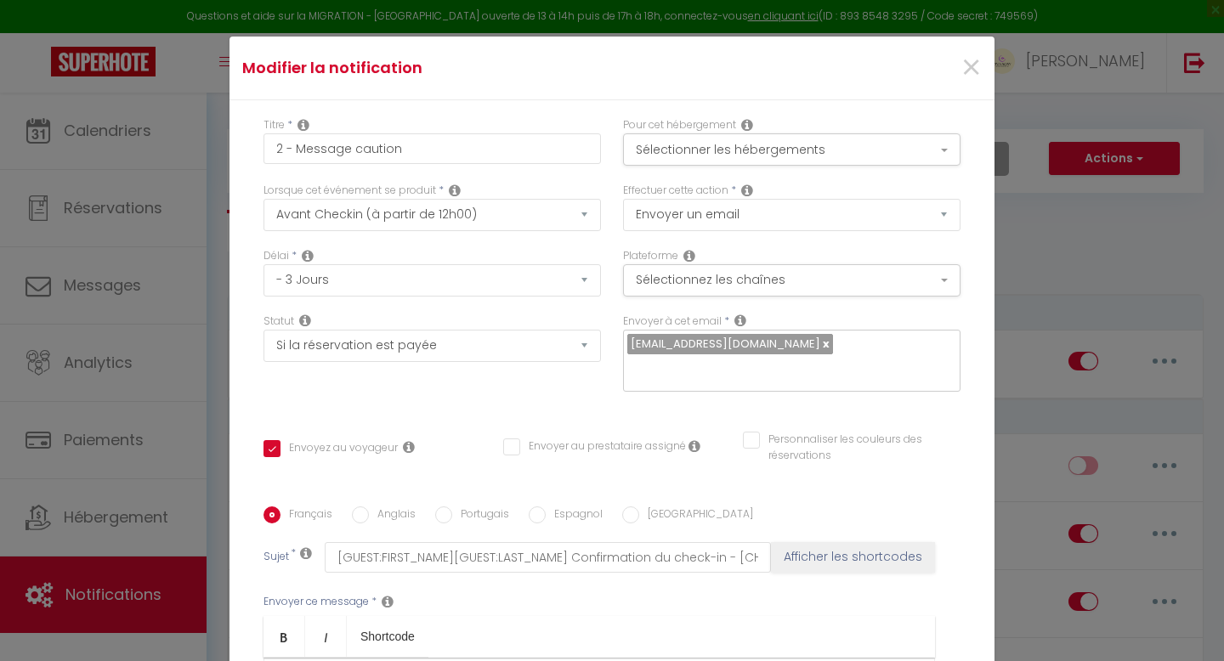
select select "2"
select select "3 Jours"
select select "if_booking_is_paid"
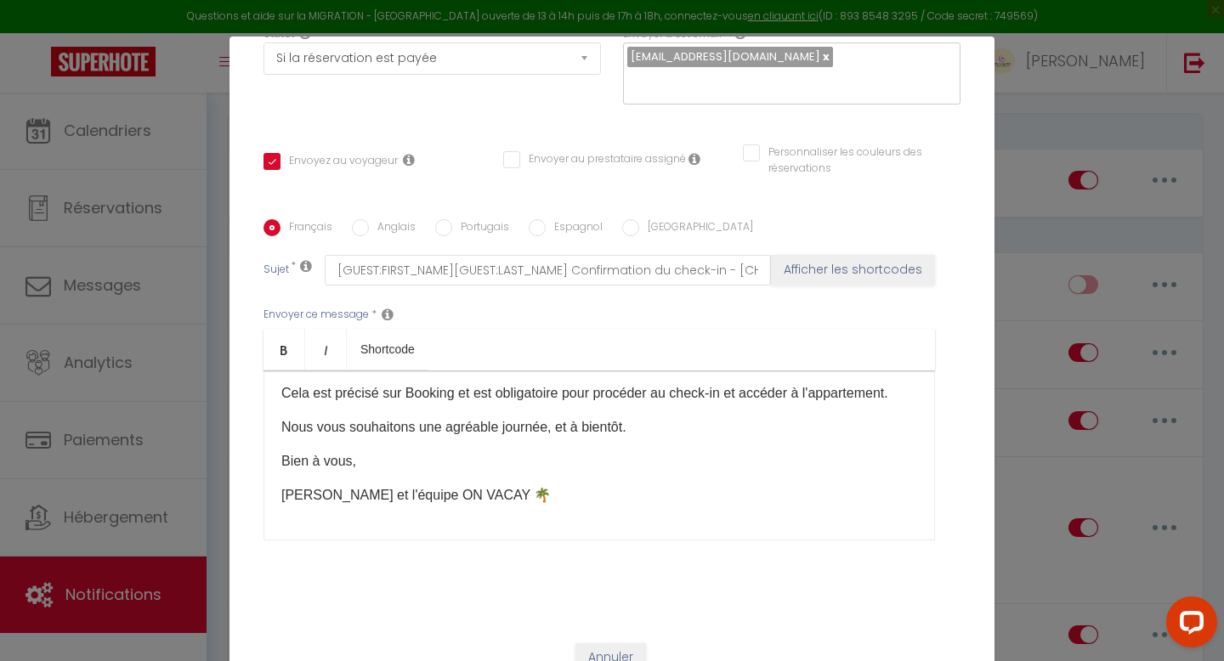
scroll to position [73, 0]
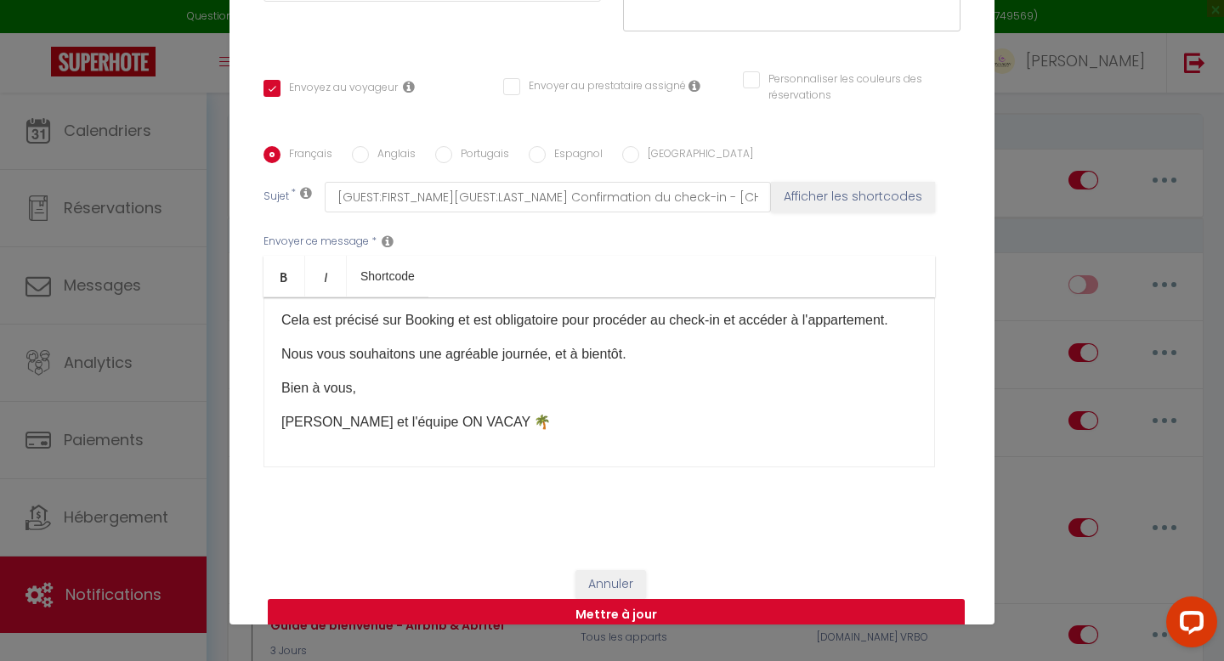
click at [714, 599] on button "Mettre à jour" at bounding box center [616, 615] width 697 height 32
checkbox input "true"
checkbox input "false"
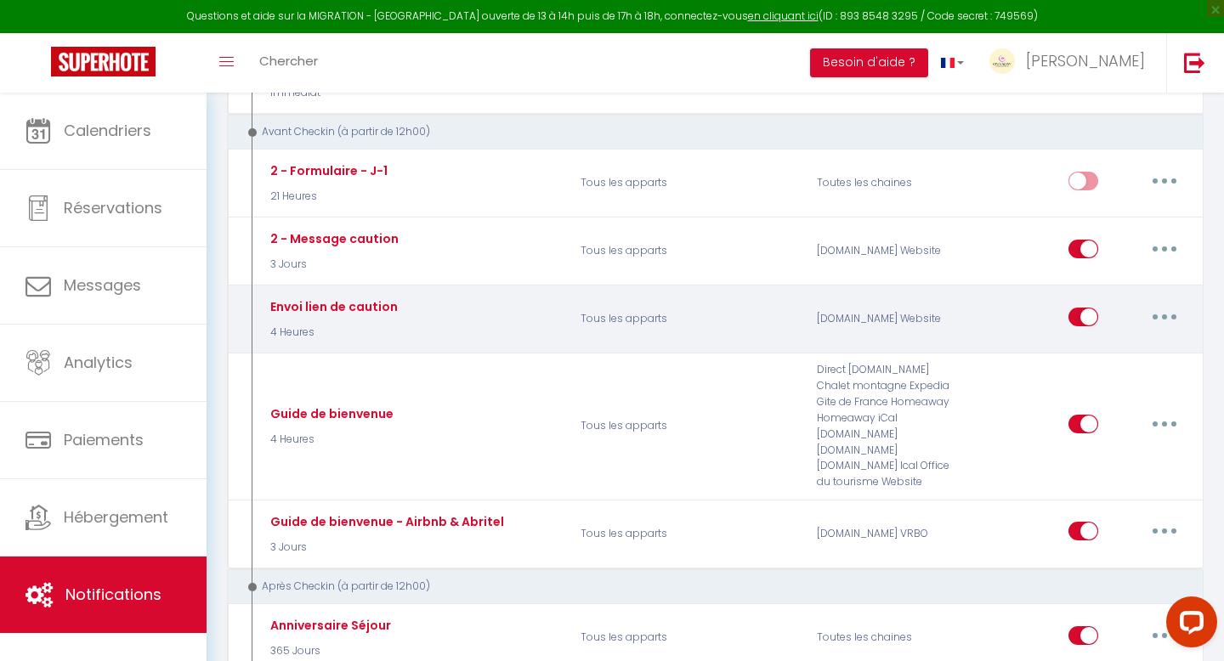
scroll to position [283, 0]
click at [1171, 318] on button "button" at bounding box center [1165, 318] width 48 height 27
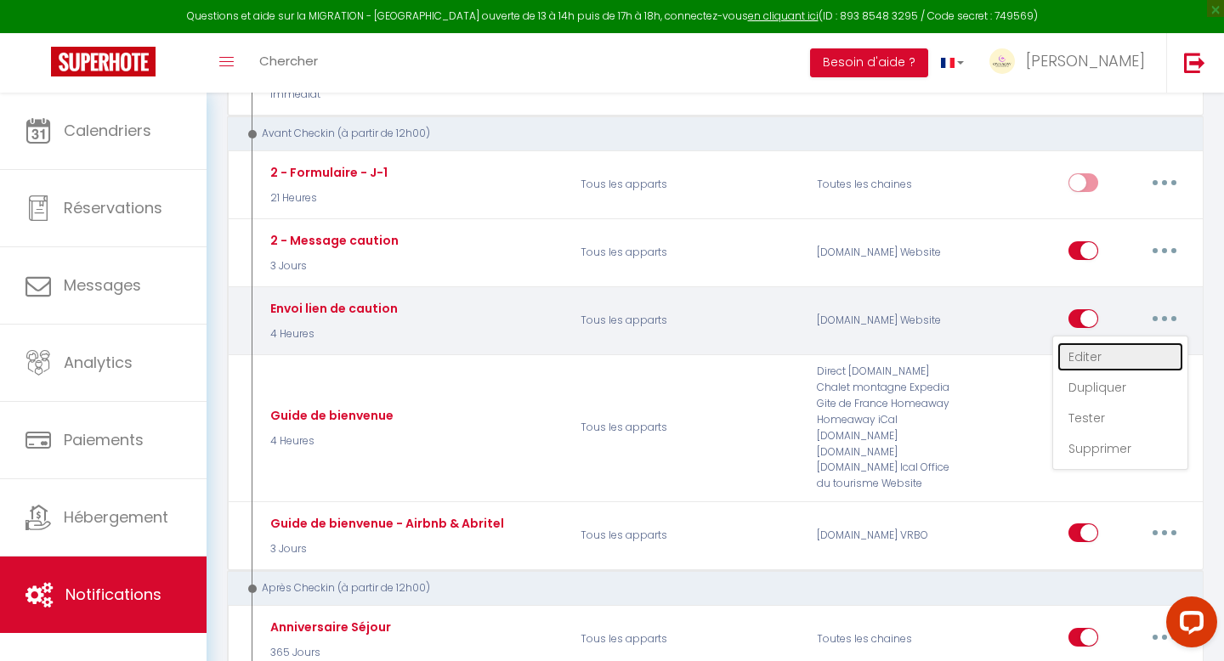
click at [1091, 354] on link "Editer" at bounding box center [1121, 357] width 126 height 29
type input "Envoi lien de caution"
select select "4 Heures"
select select "if_booking_is_paid"
checkbox input "true"
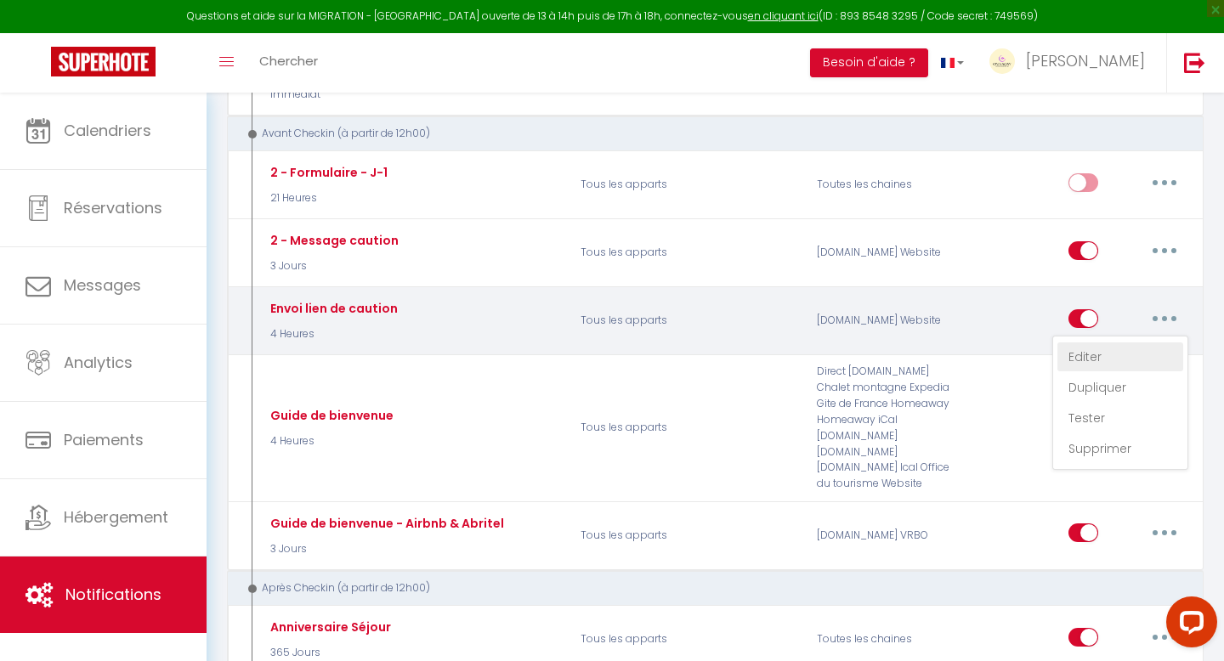
checkbox input "false"
radio input "true"
type input "[GUEST:FIRST_NAME] [GUEST:LAST_NAME] Confirmez votre arrivée - [CHECKING:DD-MM-…"
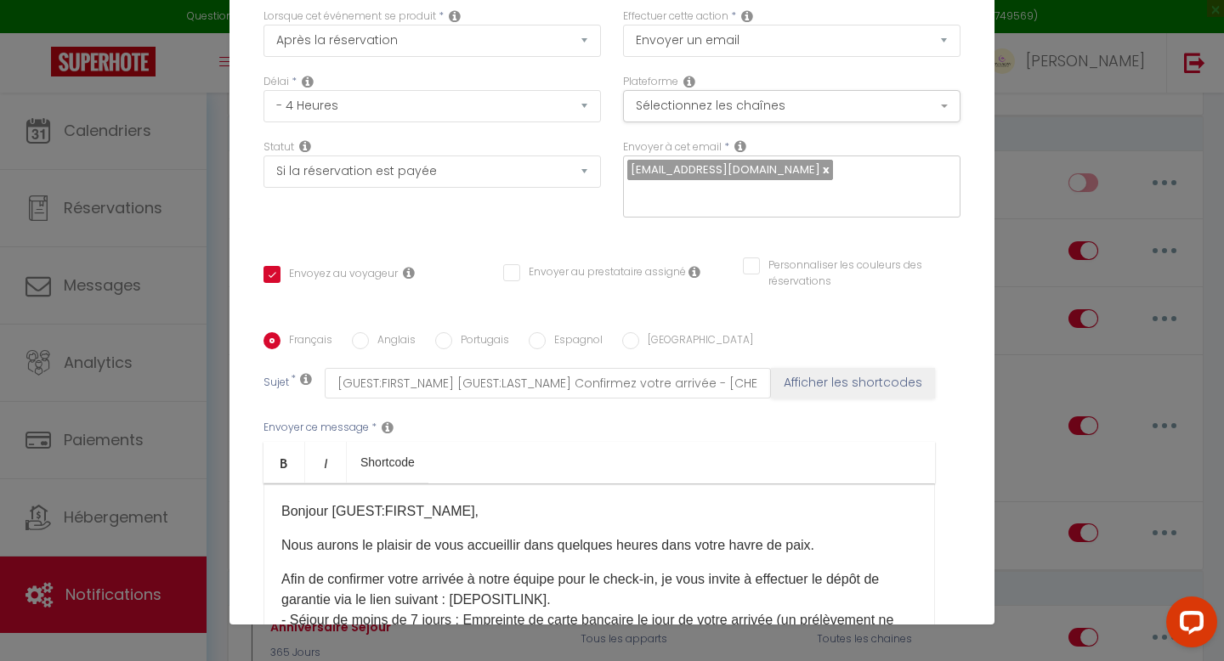
scroll to position [98, 0]
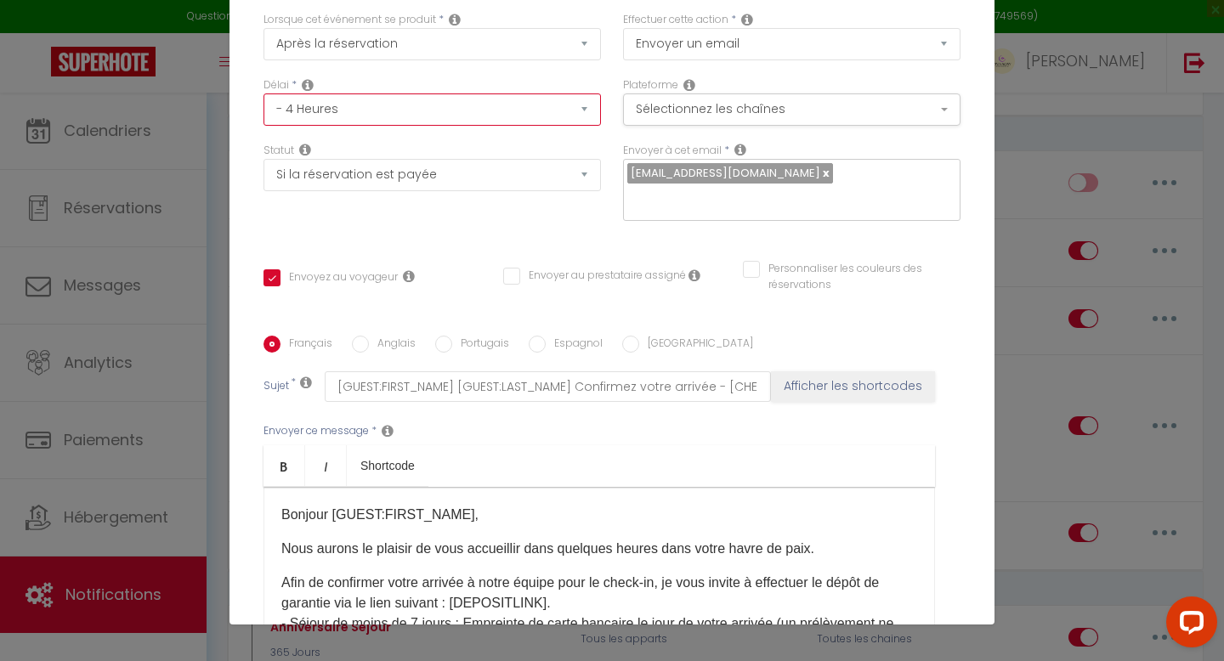
click at [374, 113] on select "Immédiat - 10 Minutes - 1 Heure - 2 Heures - 3 Heures - 4 Heures - 5 Heures - 6…" at bounding box center [432, 110] width 337 height 32
select select "1 Jour"
checkbox input "true"
checkbox input "false"
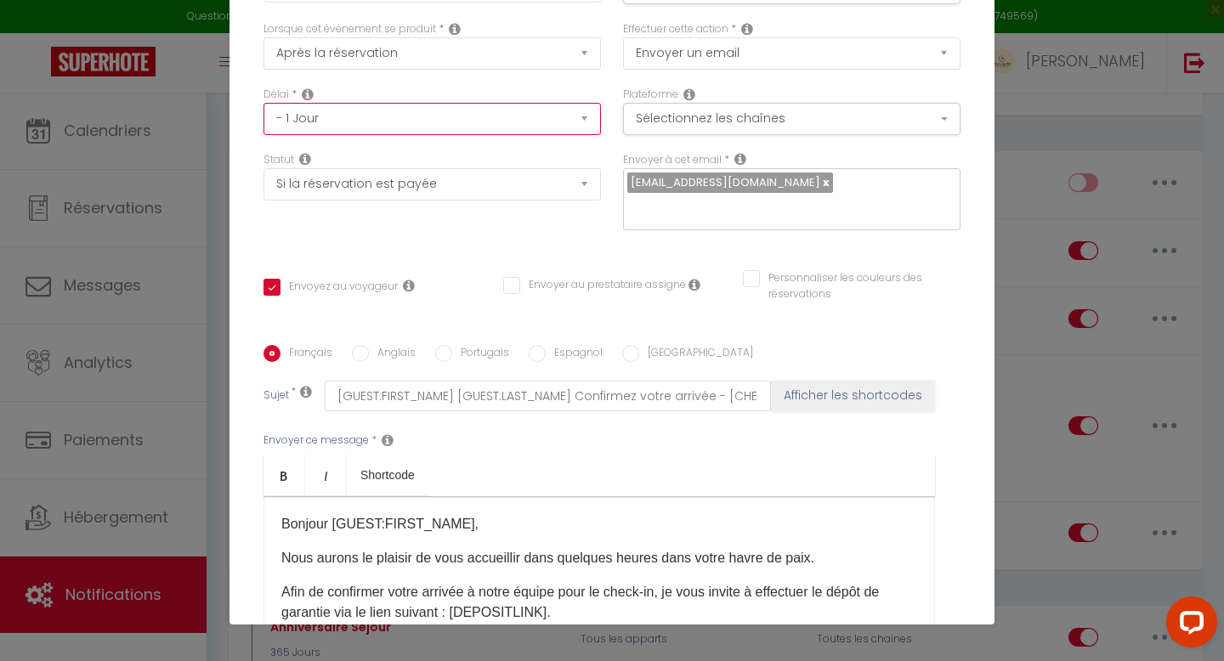
scroll to position [87, 0]
click at [588, 123] on select "Immédiat - 10 Minutes - 1 Heure - 2 Heures - 3 Heures - 4 Heures - 5 Heures - 6…" at bounding box center [432, 121] width 337 height 32
select select "22 Heures"
checkbox input "true"
checkbox input "false"
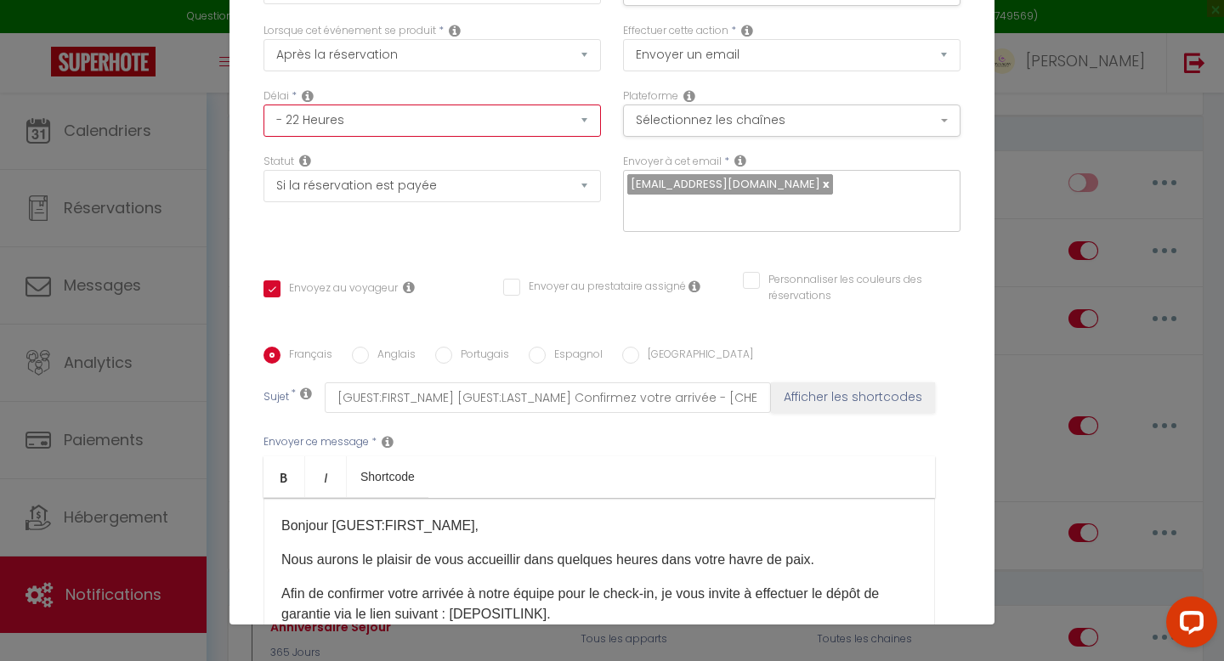
checkbox input "false"
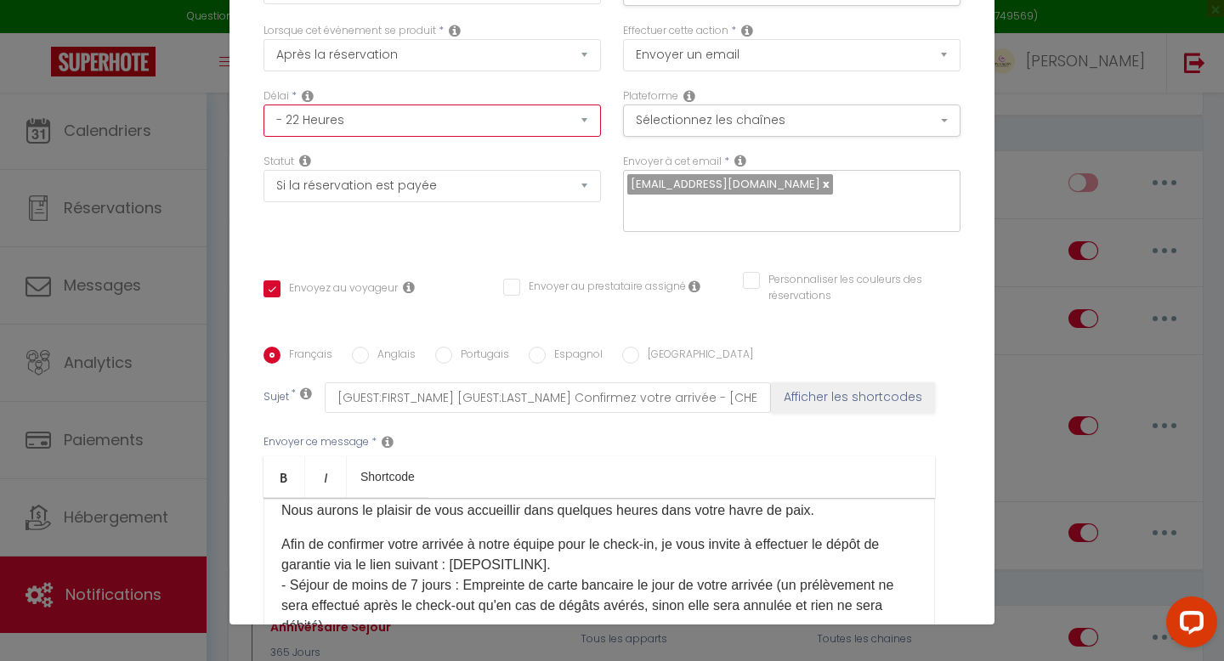
scroll to position [51, 0]
click at [418, 556] on p "Afin de confirmer votre arrivée à notre équipe pour le check-in, je vous invite…" at bounding box center [599, 625] width 636 height 184
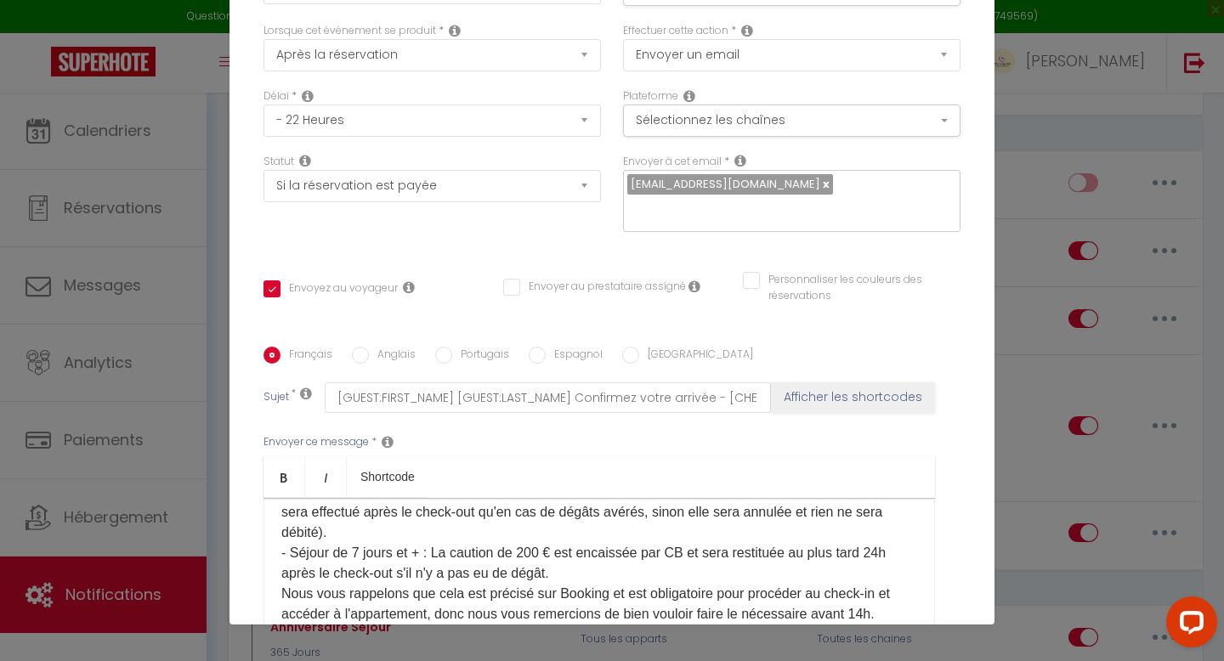
scroll to position [149, 0]
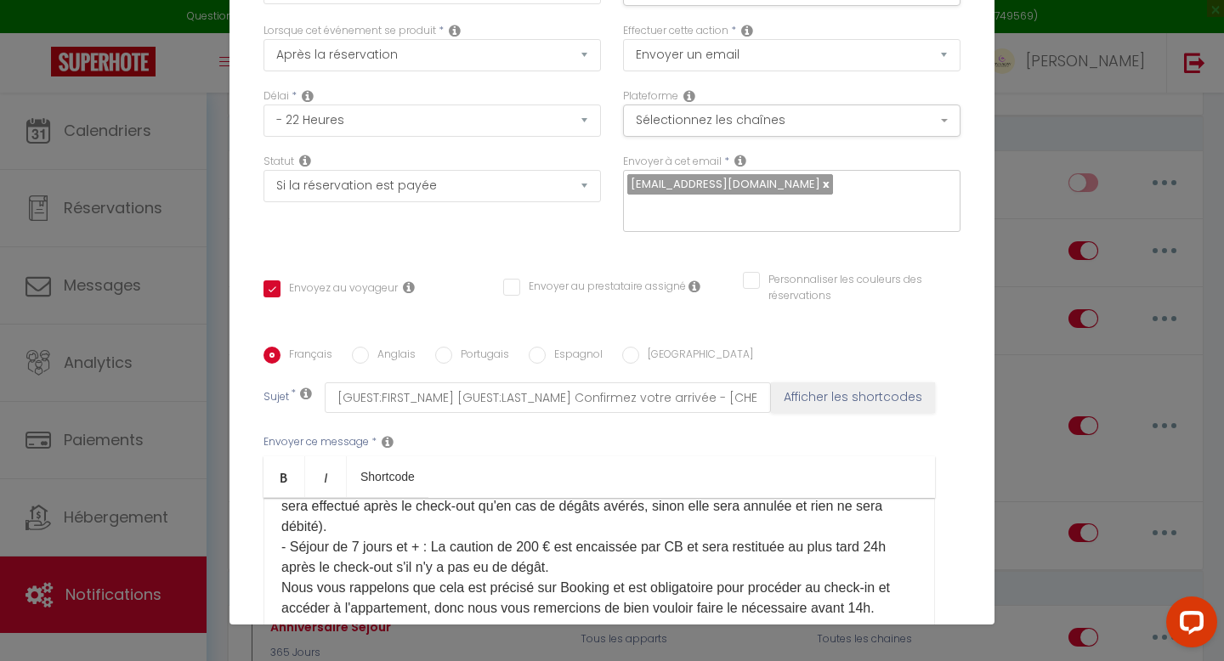
click at [360, 525] on p "Afin de confirmer votre arrivée à notre équipe pour le check-in, je vous invite…" at bounding box center [599, 527] width 636 height 184
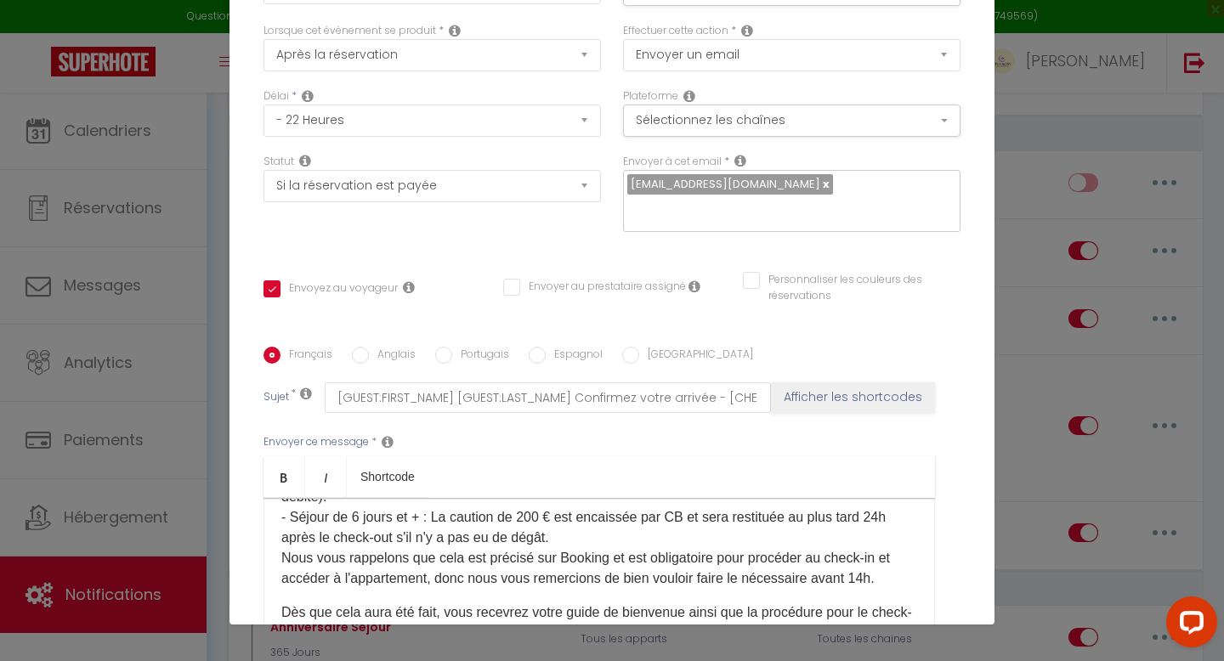
scroll to position [183, 0]
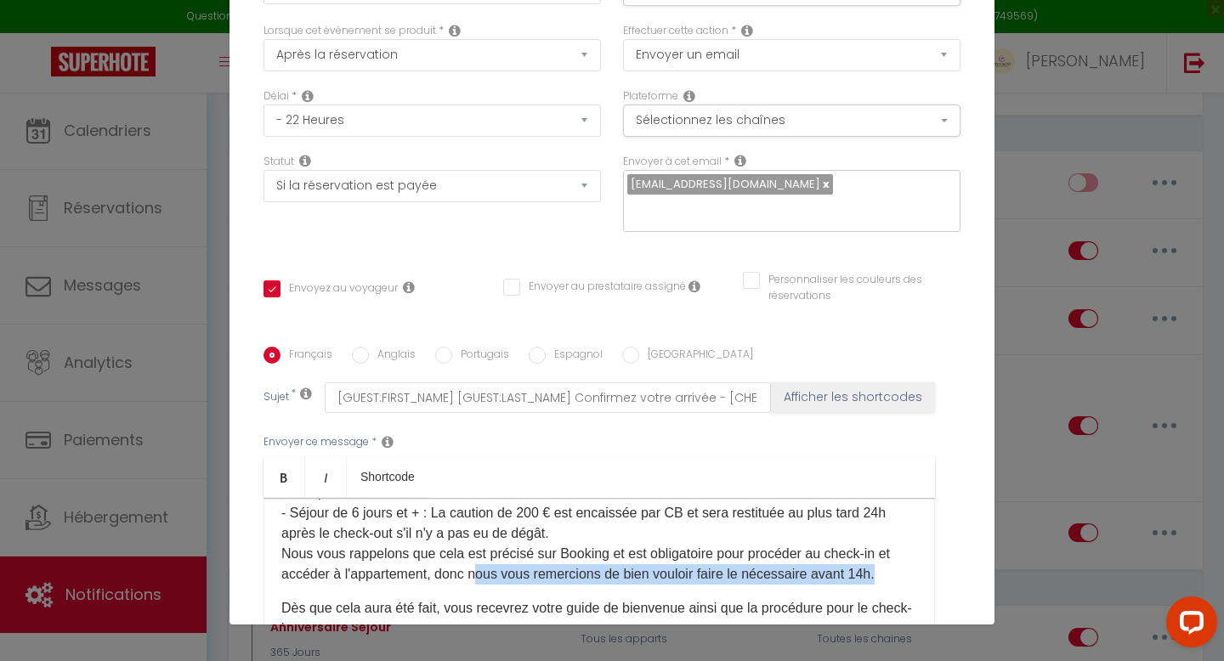
drag, startPoint x: 889, startPoint y: 553, endPoint x: 482, endPoint y: 553, distance: 407.2
click at [482, 553] on p "Afin de confirmer votre arrivée à notre équipe pour le check-in, je vous invite…" at bounding box center [599, 493] width 636 height 184
click at [897, 561] on p "Afin de confirmer votre arrivée à notre équipe pour le check-in, je vous invite…" at bounding box center [599, 493] width 636 height 184
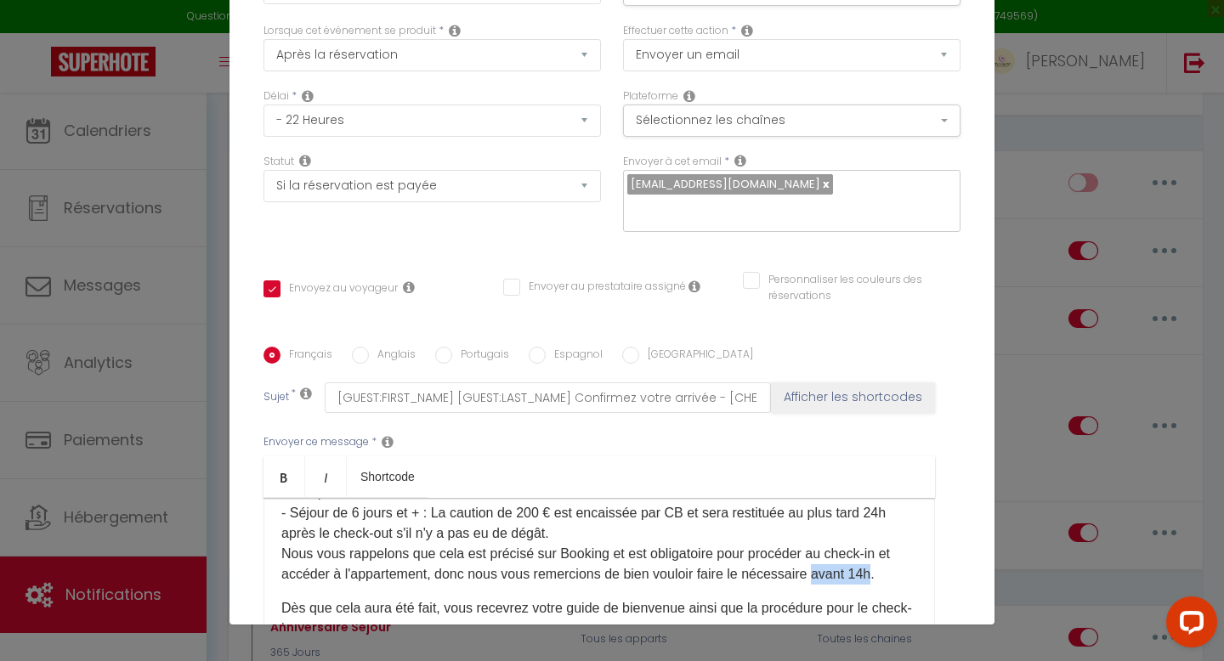
drag, startPoint x: 881, startPoint y: 556, endPoint x: 820, endPoint y: 556, distance: 60.4
click at [820, 556] on p "Afin de confirmer votre arrivée à notre équipe pour le check-in, je vous invite…" at bounding box center [599, 493] width 636 height 184
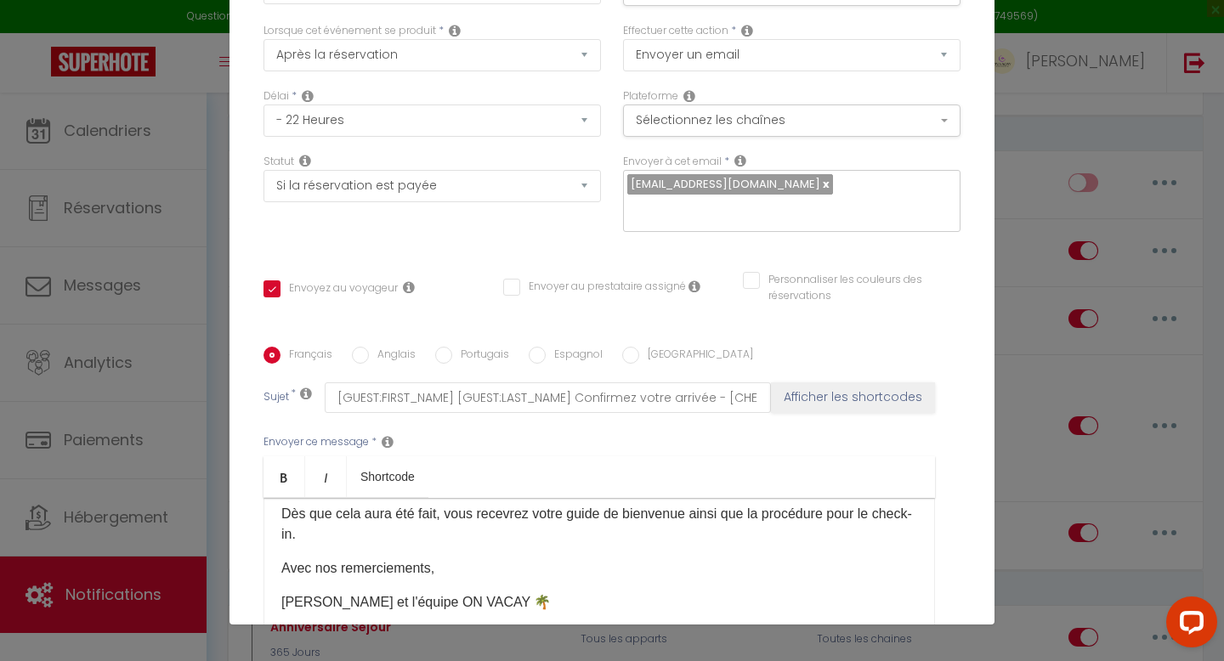
scroll to position [275, 0]
click at [626, 347] on input "[GEOGRAPHIC_DATA]" at bounding box center [630, 355] width 17 height 17
radio input "true"
checkbox input "true"
checkbox input "false"
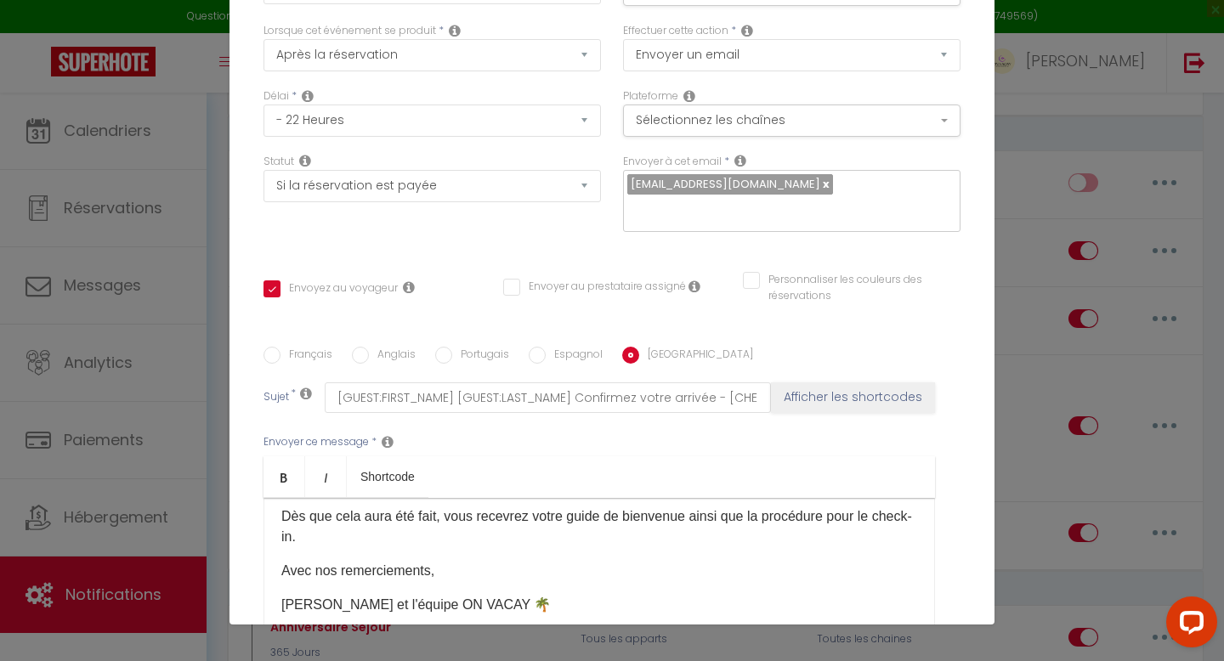
checkbox input "false"
type input "[GUEST:FIRST_NAME] [GUEST:LAST_NAME] Confermare il check-in - [CHECKING:DD-MM-Y…"
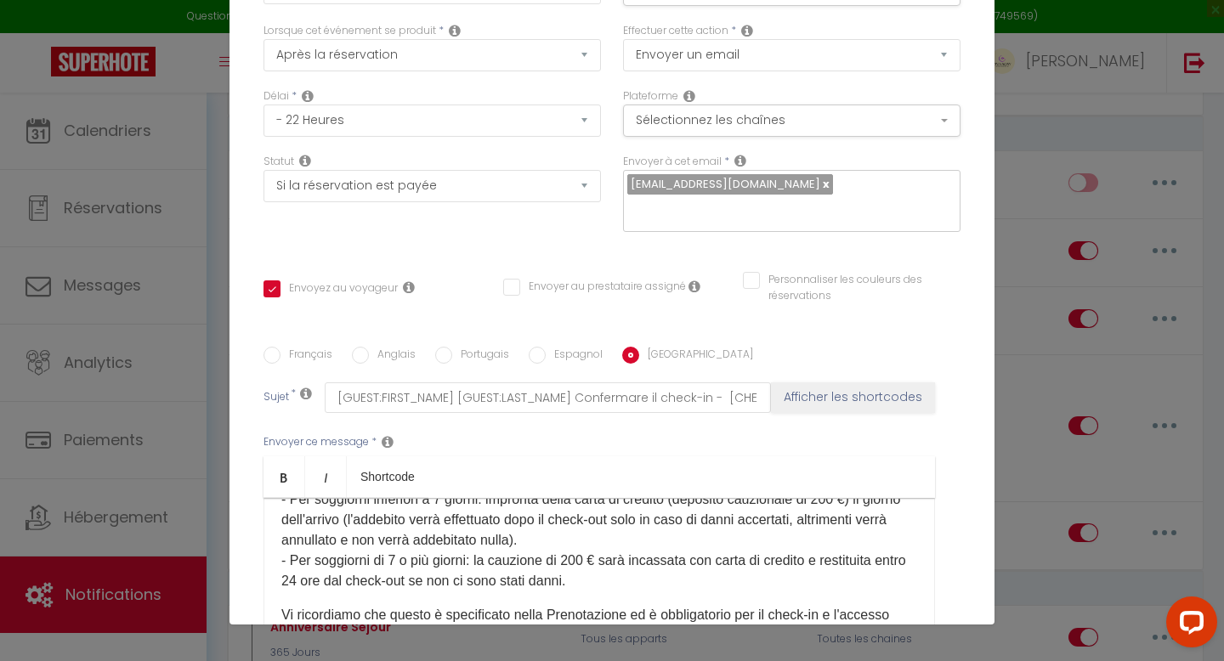
scroll to position [131, 0]
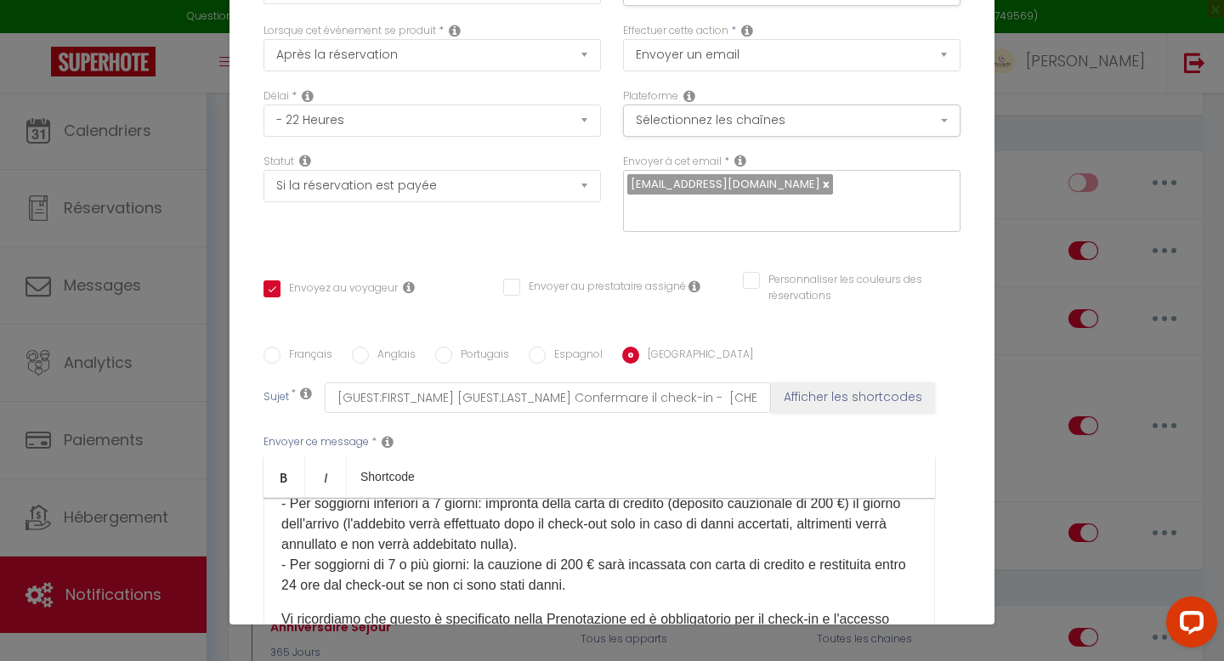
click at [394, 539] on p "Al fine di confermare il suo arrivo al nostro team per il check-in presso [RENT…" at bounding box center [599, 524] width 636 height 143
click at [443, 481] on p "Al fine di confermare il suo arrivo al nostro team per il check-in presso [RENT…" at bounding box center [599, 524] width 636 height 143
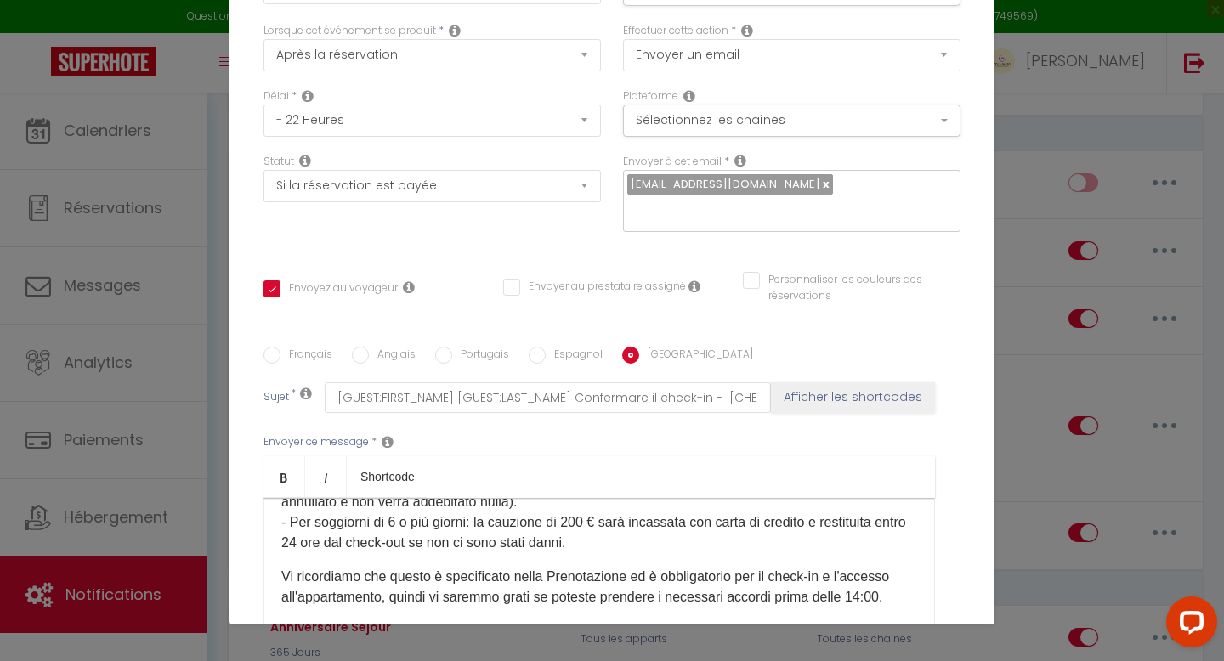
scroll to position [181, 0]
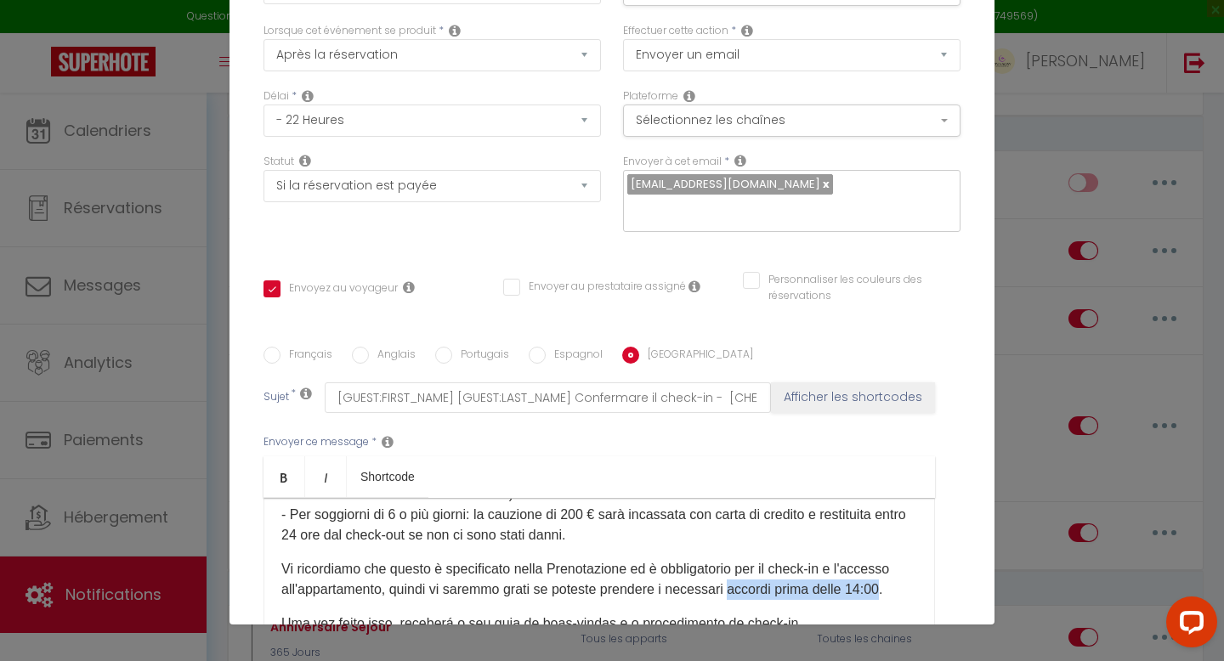
drag, startPoint x: 893, startPoint y: 566, endPoint x: 739, endPoint y: 559, distance: 154.9
click at [739, 559] on p "Vi ricordiamo che questo è specificato nella Prenotazione ed è obbligatorio per…" at bounding box center [599, 579] width 636 height 41
click at [542, 347] on input "Espagnol" at bounding box center [537, 355] width 17 height 17
radio input "true"
checkbox input "true"
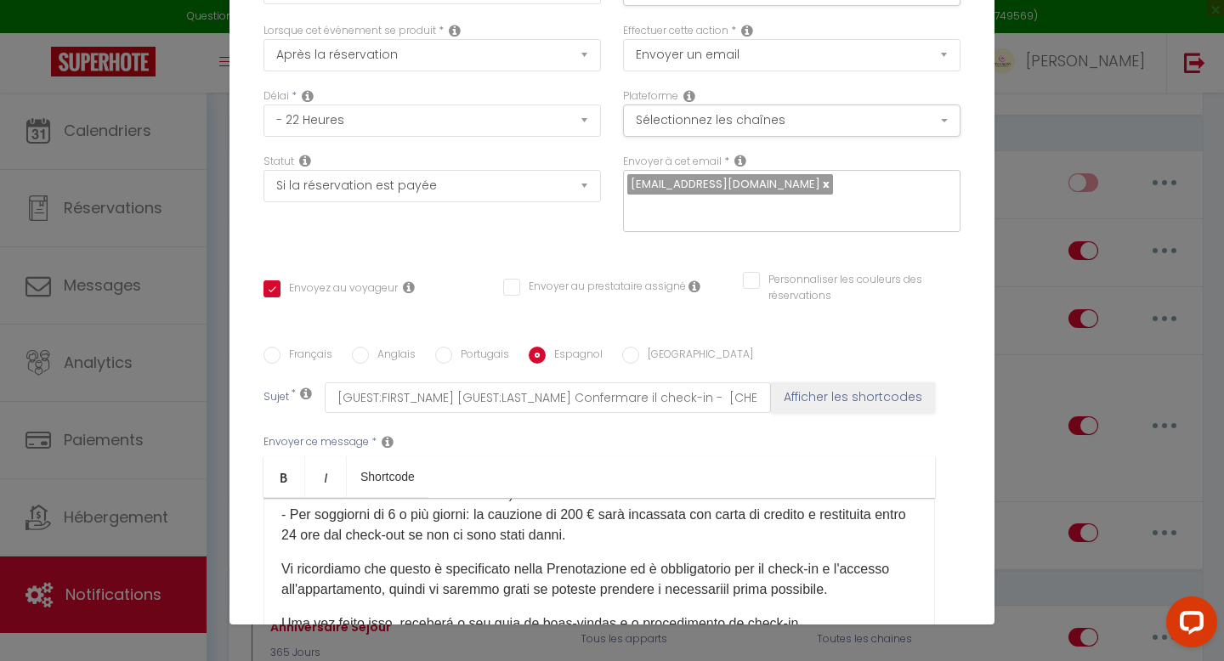
checkbox input "false"
type input "[GUEST:FIRST_NAME] [GUEST:LAST_NAME] Confirme su registro de entrada - [CHECKIN…"
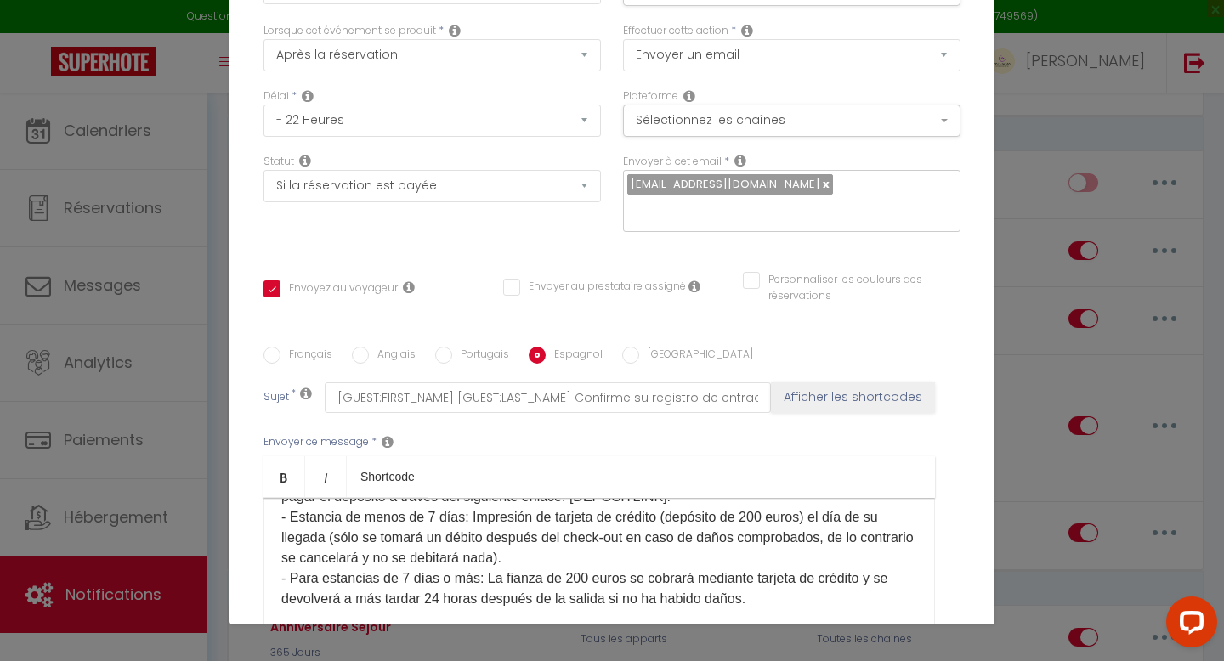
scroll to position [116, 0]
click at [433, 493] on p "Con el fin de confirmar su llegada a nuestro equipo para el check-in en [RENTAL…" at bounding box center [599, 570] width 636 height 204
click at [406, 555] on p "Con el fin de confirmar su llegada a nuestro equipo para el check-in en [RENTAL…" at bounding box center [599, 570] width 636 height 204
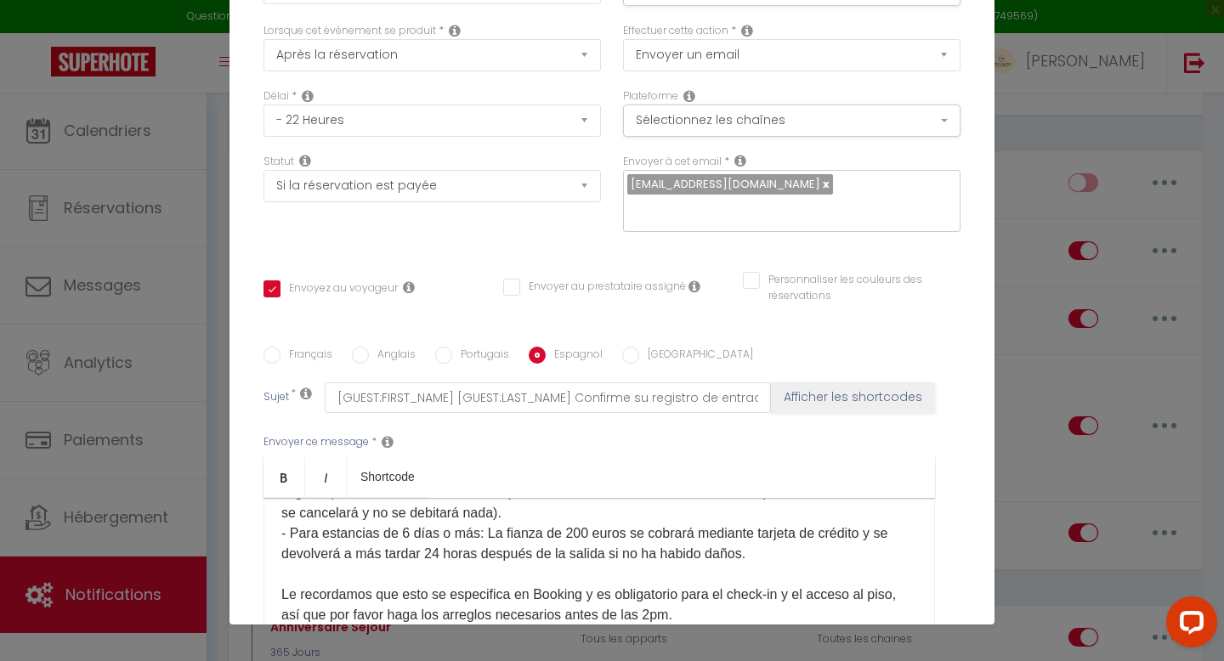
scroll to position [164, 0]
drag, startPoint x: 663, startPoint y: 590, endPoint x: 563, endPoint y: 587, distance: 100.4
click at [563, 587] on p "Con el fin de confirmar su llegada a nuestro equipo para el check-in en [RENTAL…" at bounding box center [599, 522] width 636 height 204
click at [449, 347] on input "Portugais" at bounding box center [443, 355] width 17 height 17
radio input "true"
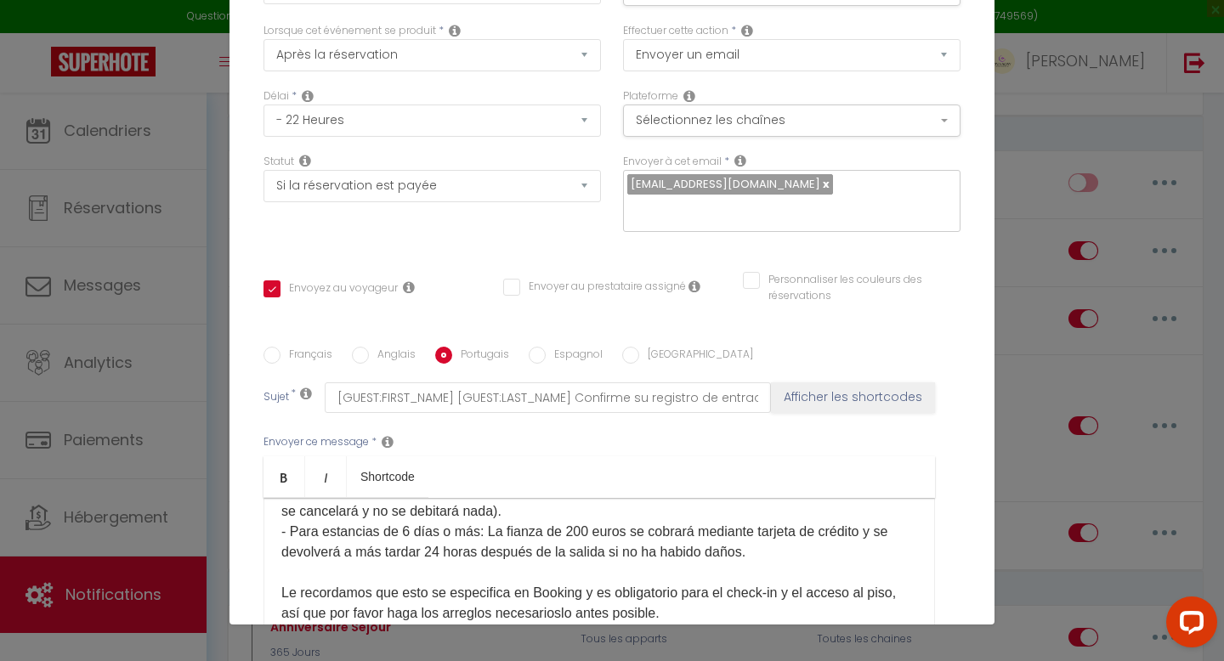
checkbox input "true"
checkbox input "false"
type input "[GUEST:FIRST_NAME] [GUEST:LAST_NAME] Confirme o seu check-in - [CHECKING:DD-MM-…"
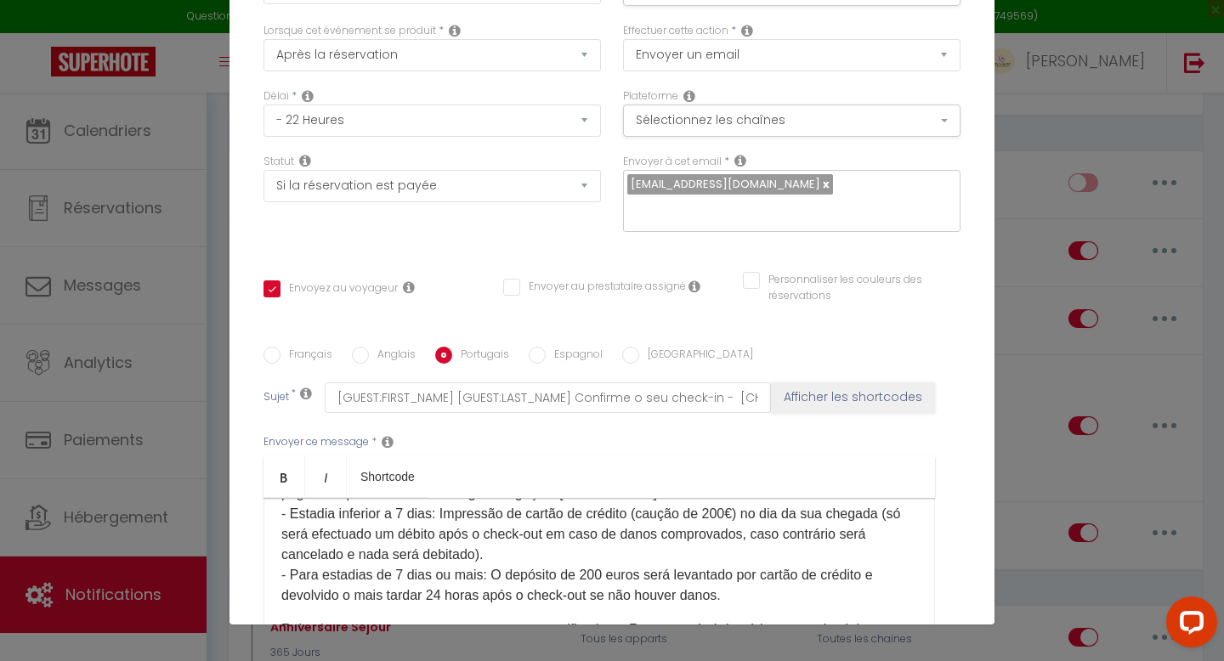
scroll to position [104, 0]
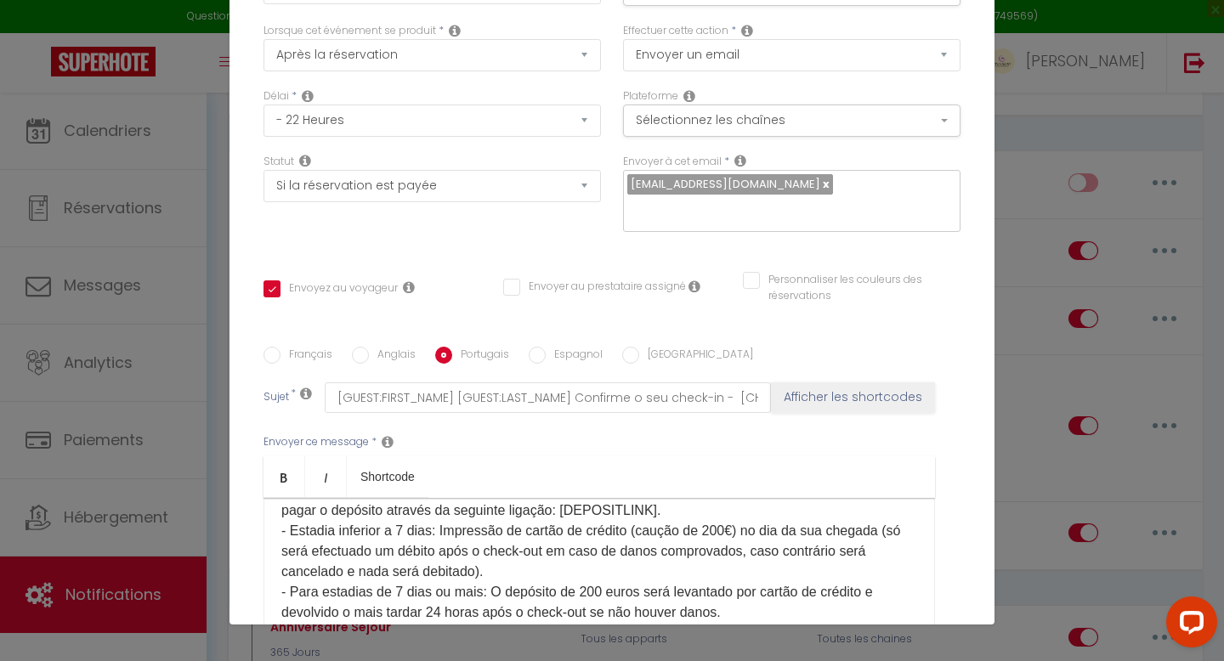
click at [406, 503] on p "A fim de confirmar a sua chegada à nossa equipa para o check-in no [RENTAL:NAME…" at bounding box center [599, 551] width 636 height 143
click at [401, 565] on p "A fim de confirmar a sua chegada à nossa equipa para o check-in no [RENTAL:NAME…" at bounding box center [599, 551] width 636 height 143
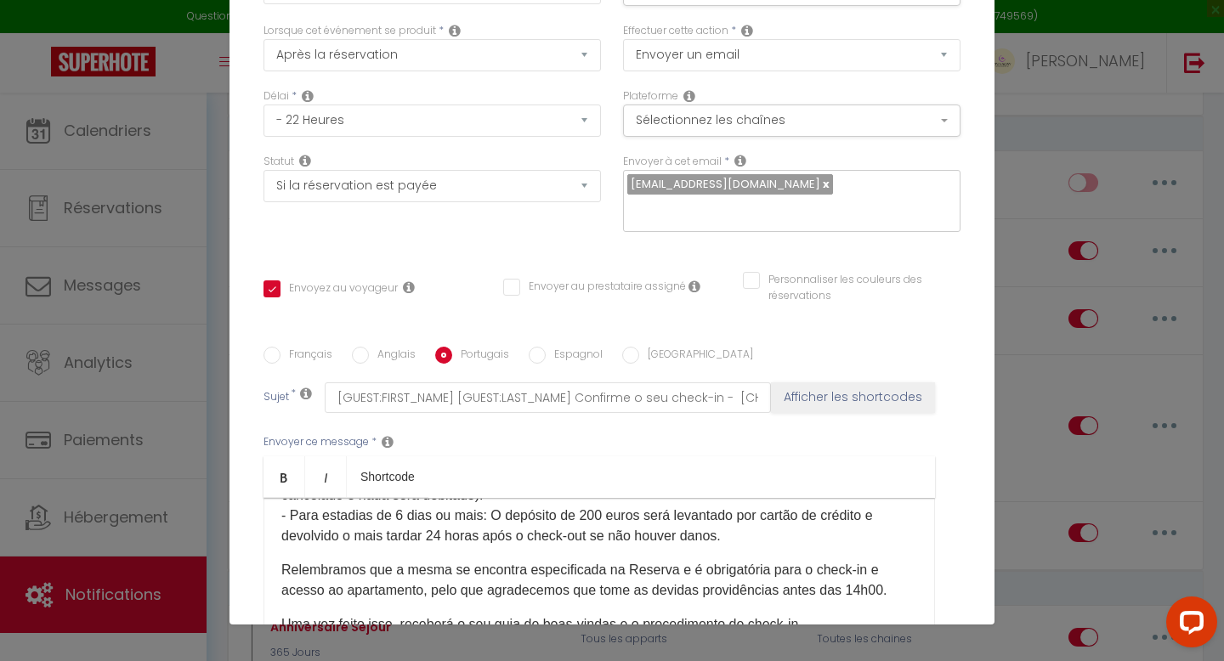
scroll to position [181, 0]
drag, startPoint x: 876, startPoint y: 565, endPoint x: 782, endPoint y: 564, distance: 94.4
click at [782, 564] on p "Relembramos que a mesma se encontra especificada na Reserva e é obrigatória par…" at bounding box center [599, 579] width 636 height 41
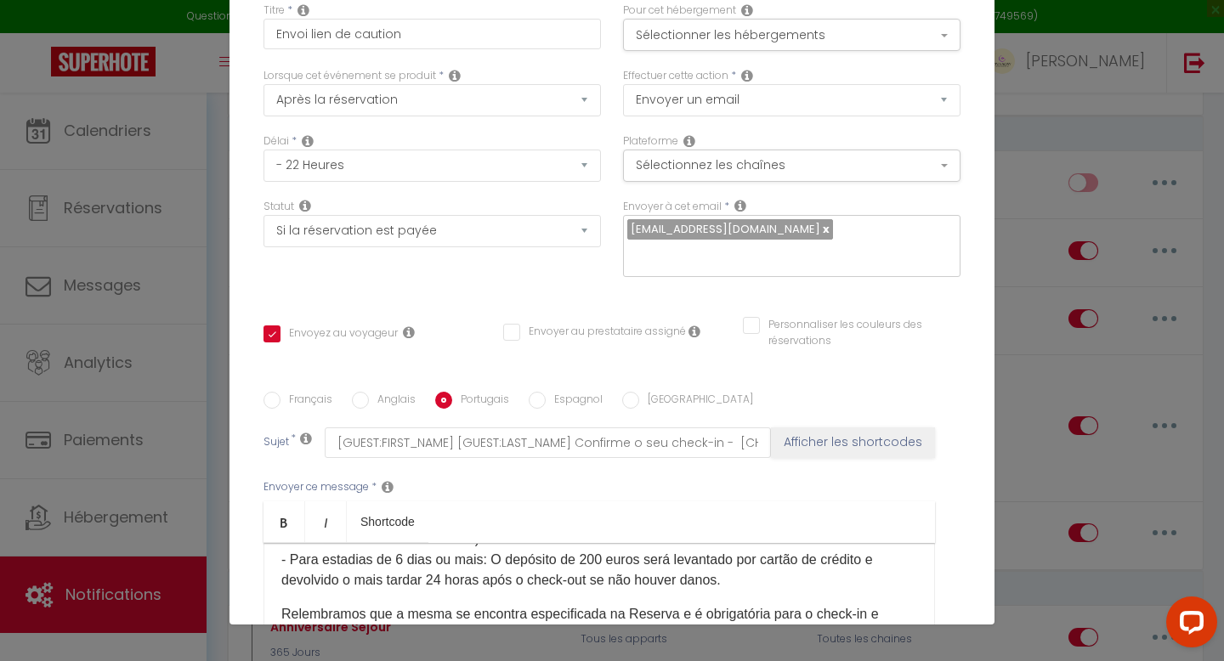
scroll to position [0, 0]
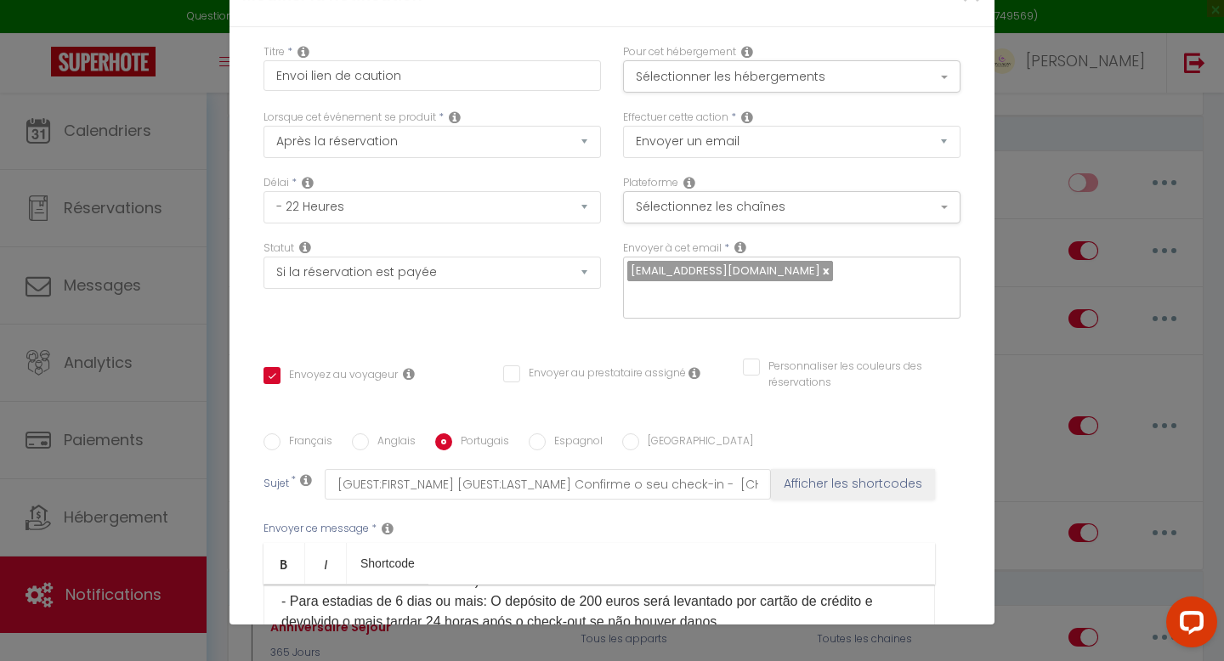
click at [366, 434] on input "Anglais" at bounding box center [360, 442] width 17 height 17
radio input "true"
checkbox input "true"
checkbox input "false"
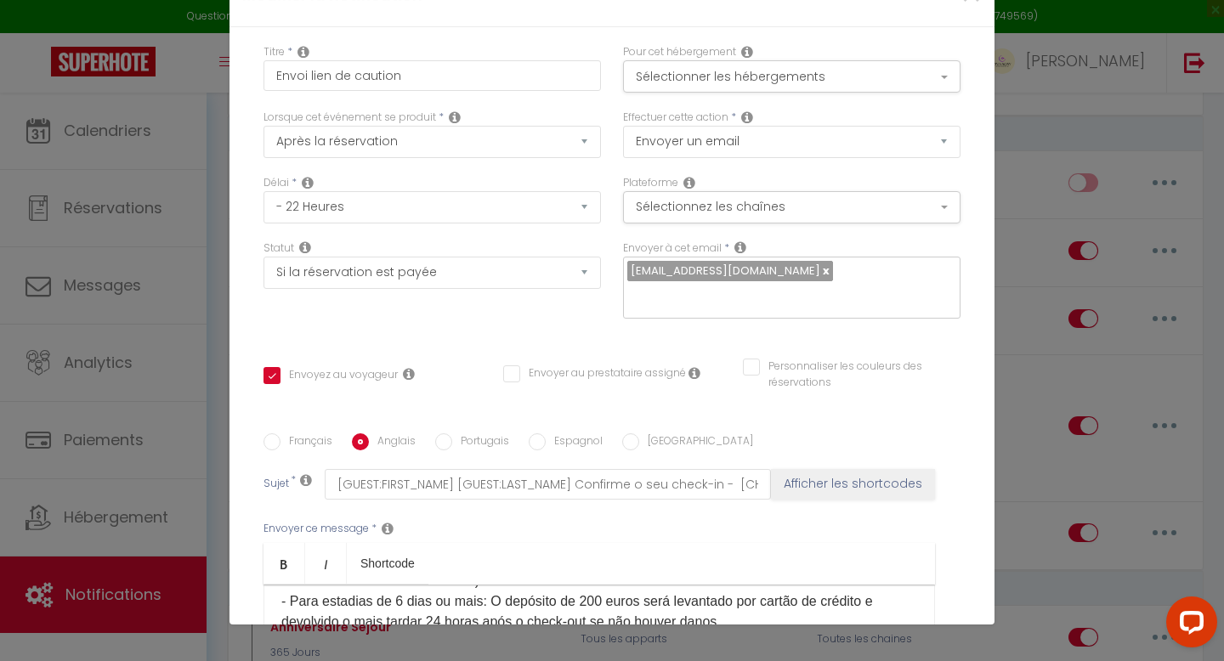
type input "[GUEST:FIRST_NAME] [GUEST:LAST_NAME] Confirm your check-in - [CHECKING:DD-MM-YY…"
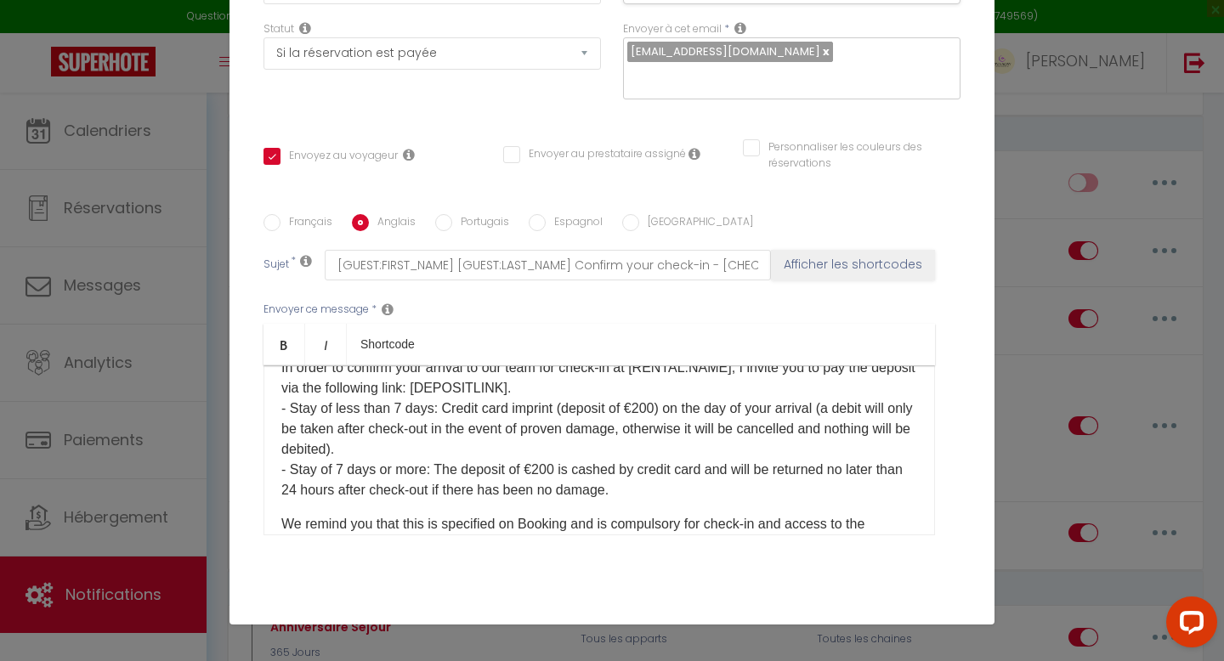
scroll to position [89, 0]
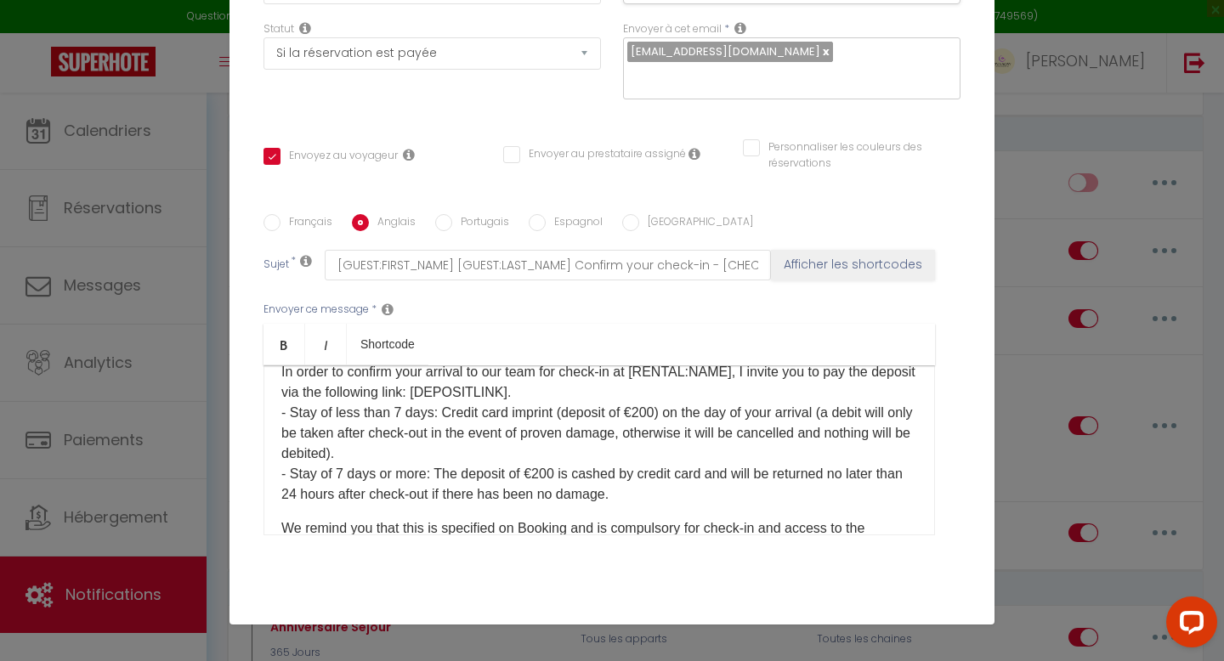
click at [401, 388] on p "In order to confirm your arrival to our team for check-in at [RENTAL:NAME], I i…" at bounding box center [599, 433] width 636 height 143
click at [343, 448] on p "In order to confirm your arrival to our team for check-in at [RENTAL:NAME], I i…" at bounding box center [599, 433] width 636 height 143
click at [443, 214] on input "Portugais" at bounding box center [443, 222] width 17 height 17
radio input "true"
checkbox input "true"
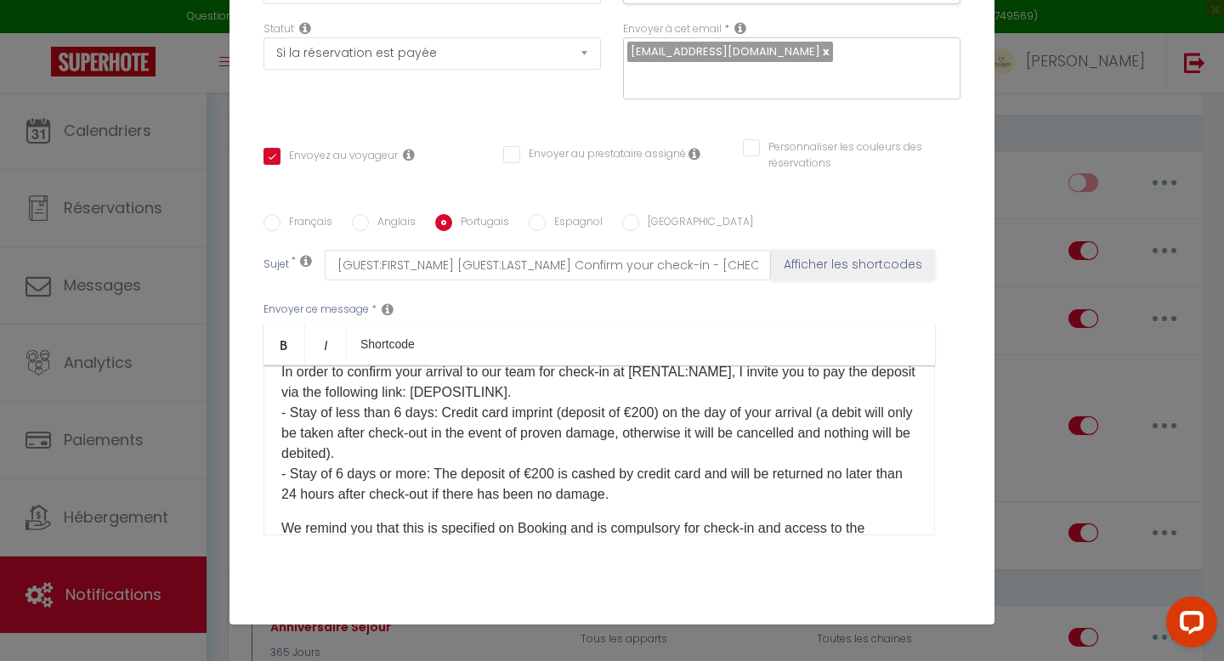
checkbox input "false"
type input "[GUEST:FIRST_NAME] [GUEST:LAST_NAME] Confirme o seu check-in - [CHECKING:DD-MM-…"
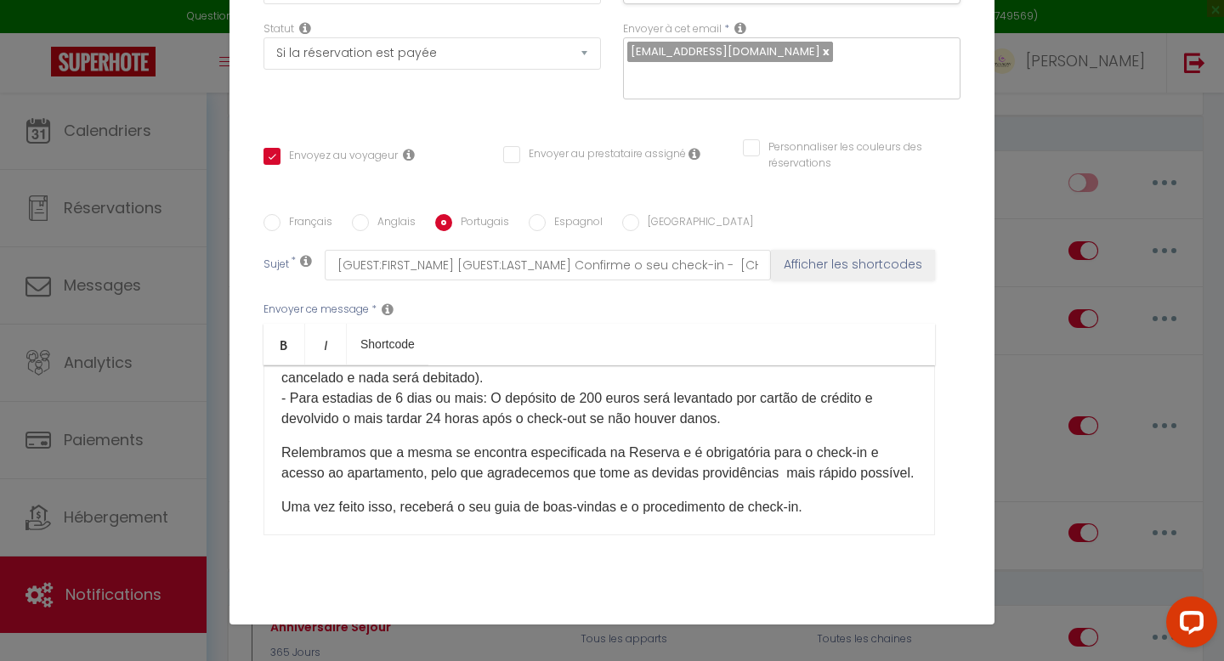
scroll to position [166, 0]
click at [781, 454] on p "Relembramos que a mesma se encontra especificada na Reserva e é obrigatória par…" at bounding box center [599, 462] width 636 height 41
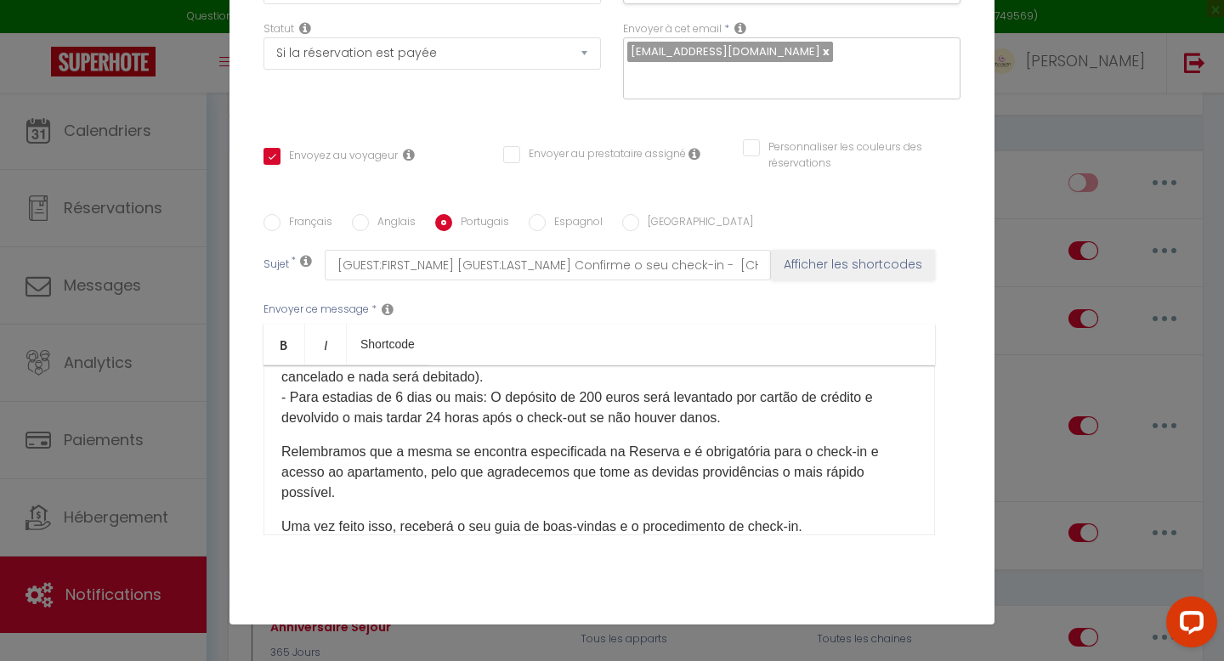
click at [362, 214] on input "Anglais" at bounding box center [360, 222] width 17 height 17
radio input "true"
checkbox input "true"
checkbox input "false"
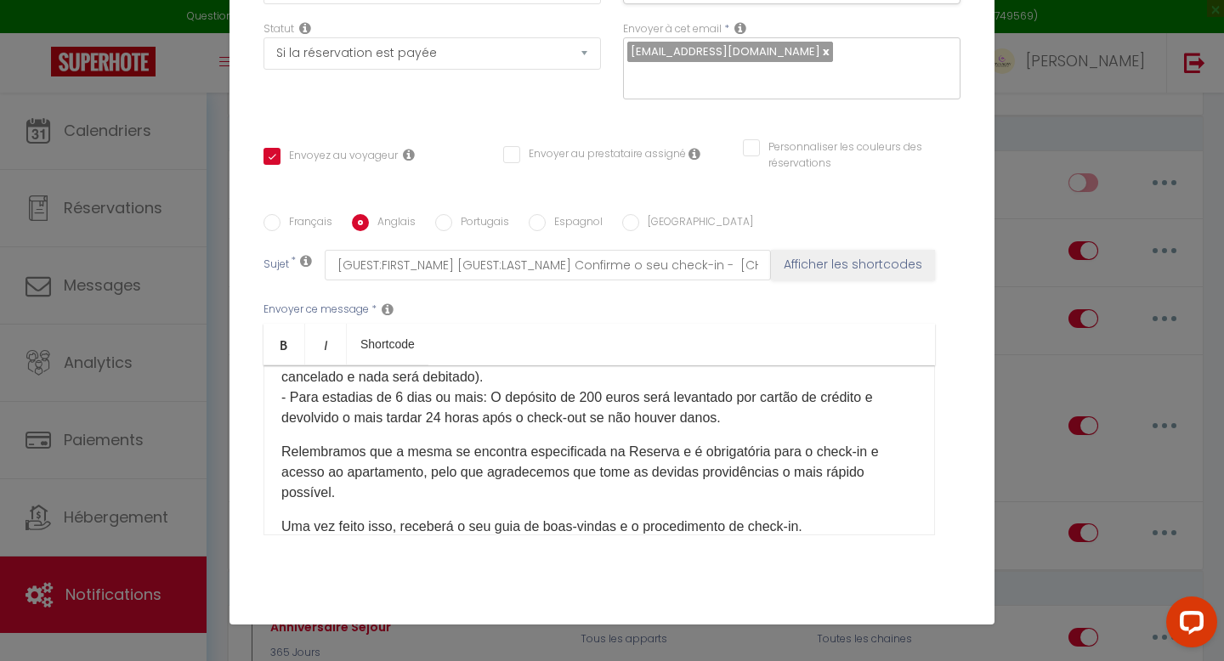
type input "[GUEST:FIRST_NAME] [GUEST:LAST_NAME] Confirm your check-in - [CHECKING:DD-MM-YY…"
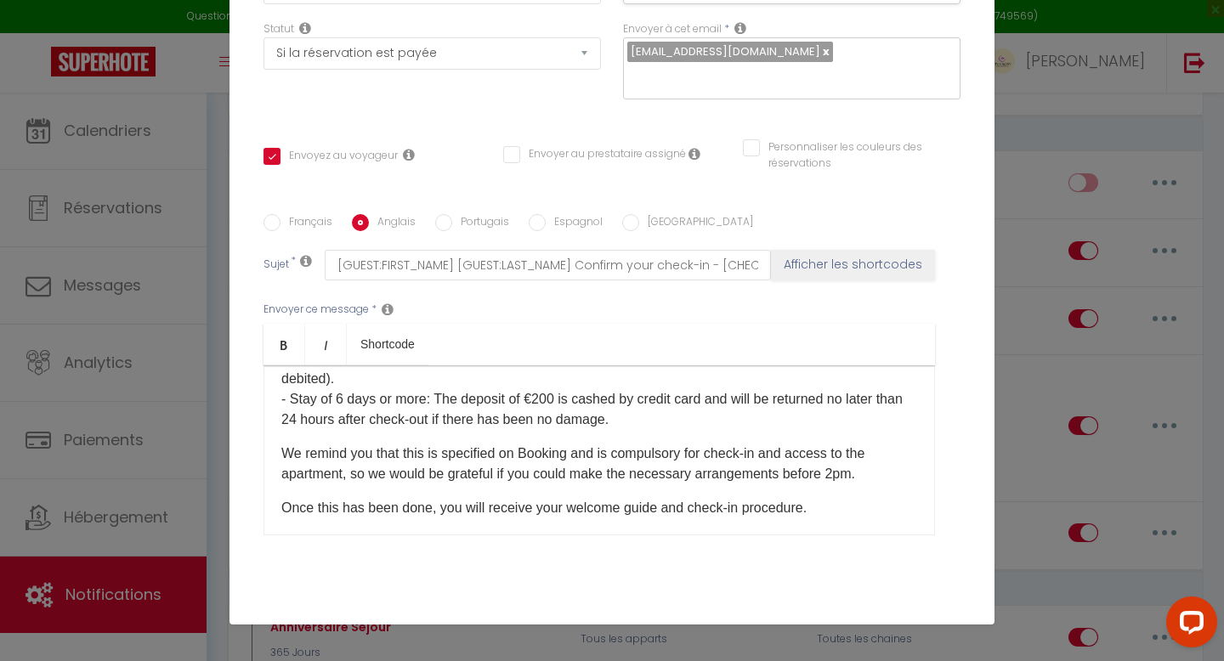
scroll to position [169, 0]
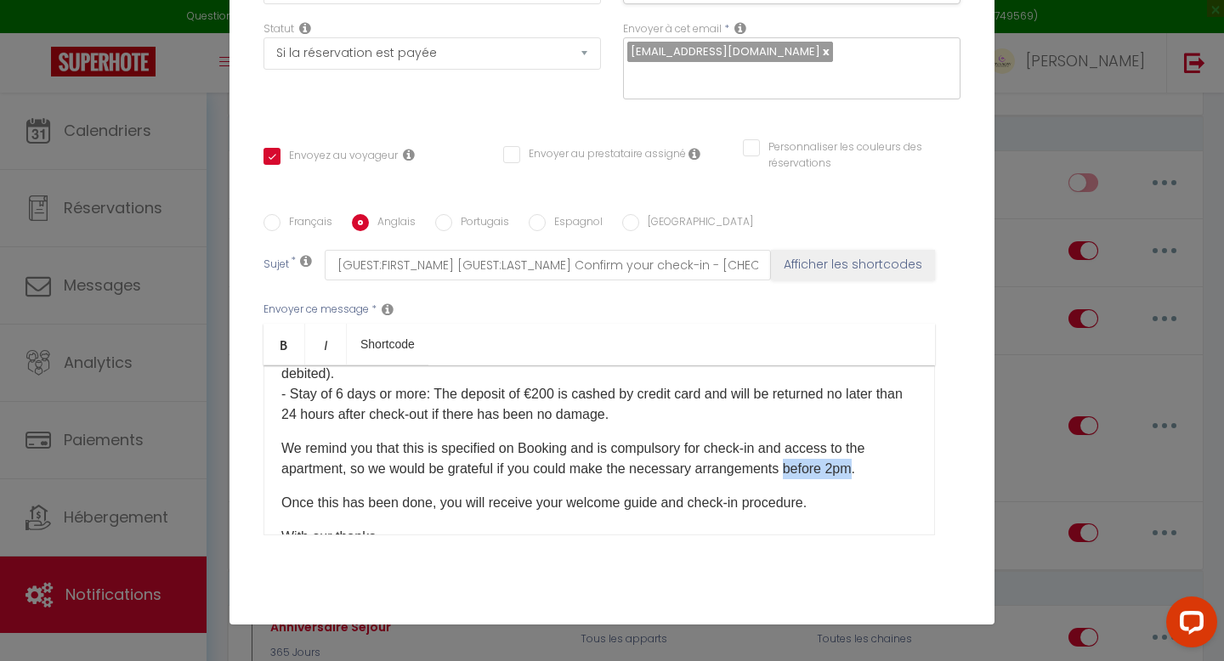
drag, startPoint x: 864, startPoint y: 449, endPoint x: 797, endPoint y: 448, distance: 67.2
click at [797, 448] on p "We remind you that this is specified on Booking and is compulsory for check-in …" at bounding box center [599, 459] width 636 height 41
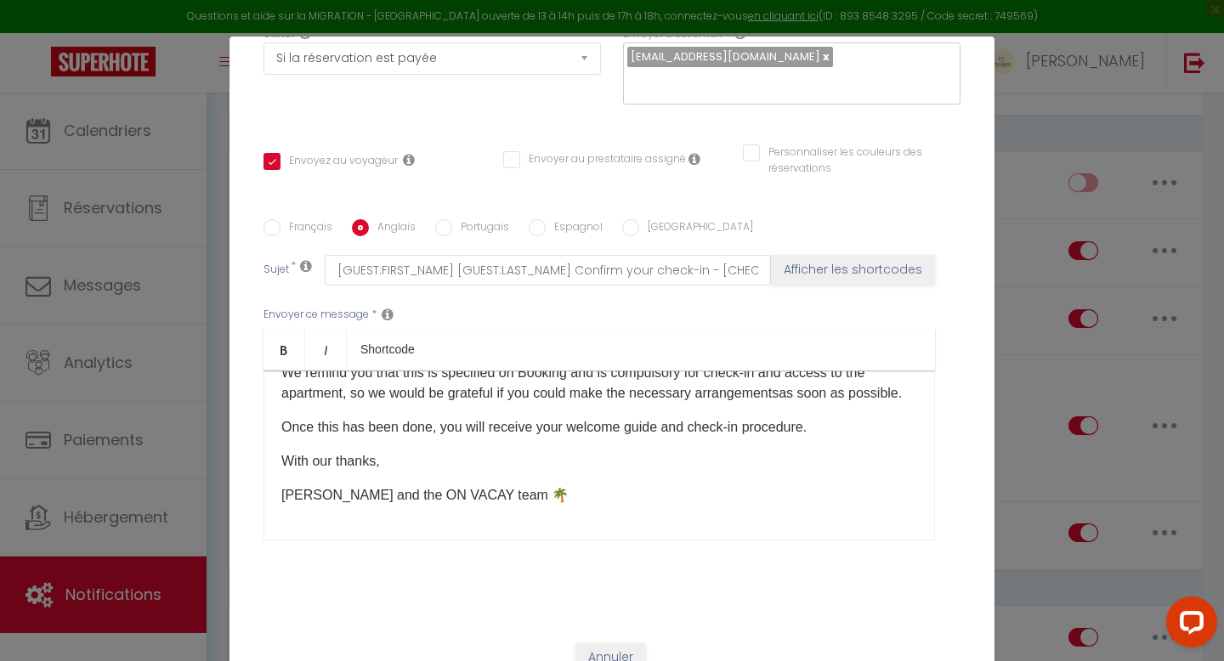
scroll to position [73, 0]
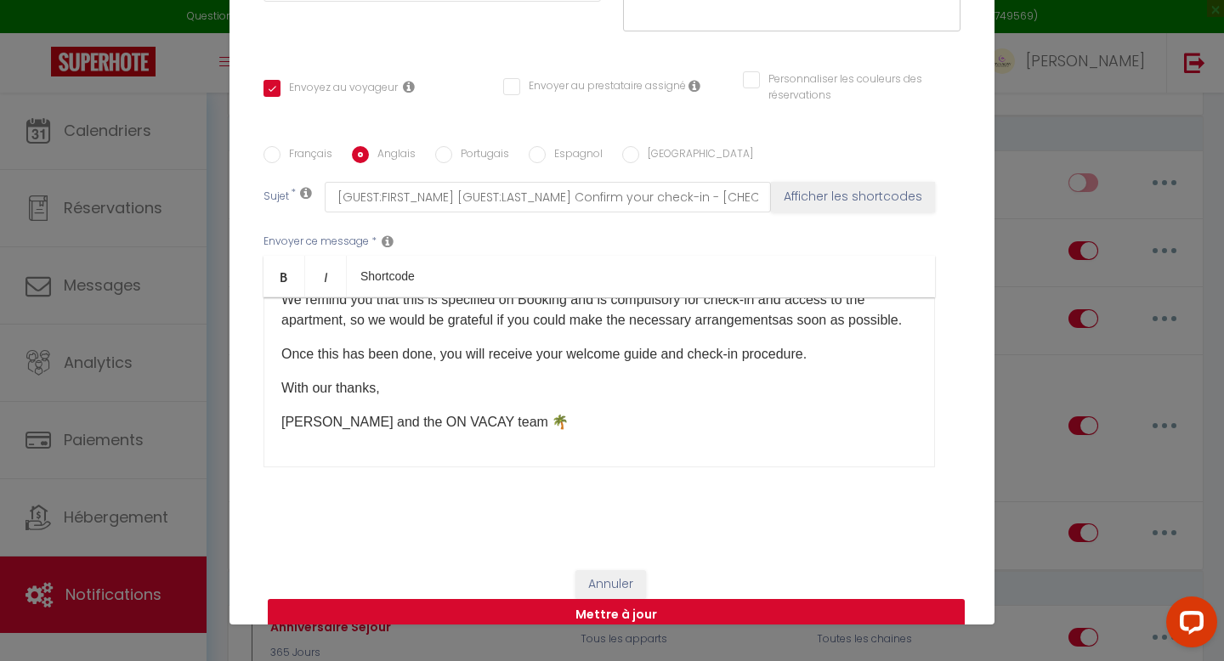
click at [656, 599] on button "Mettre à jour" at bounding box center [616, 615] width 697 height 32
checkbox input "true"
checkbox input "false"
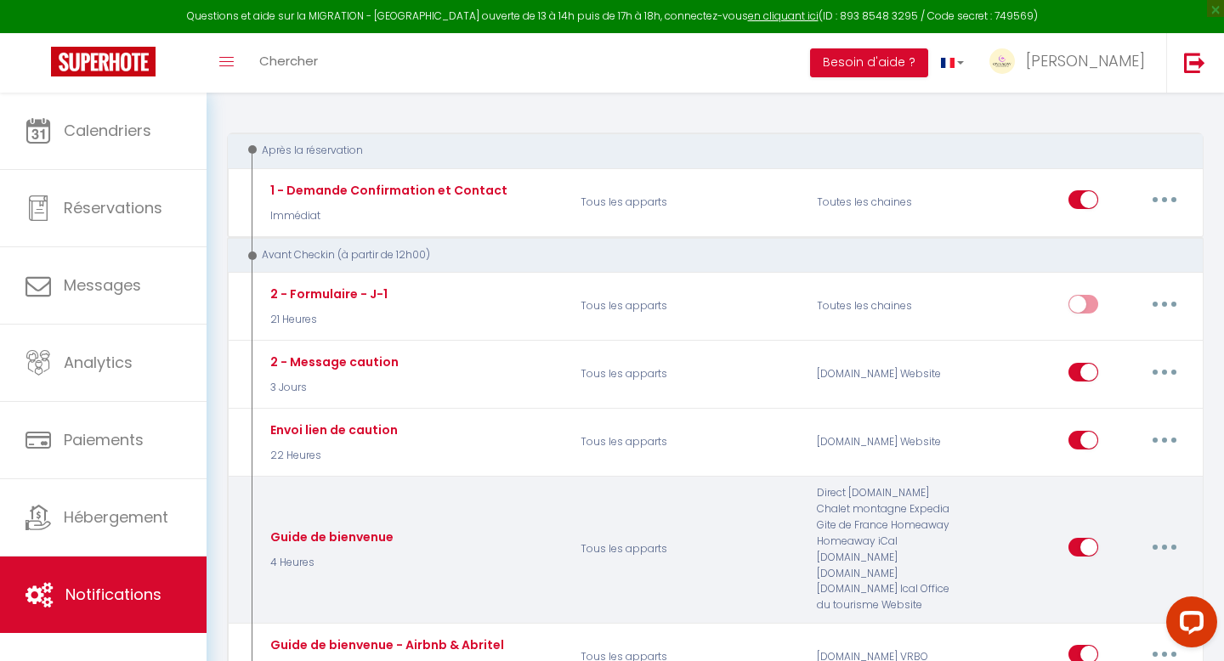
scroll to position [157, 0]
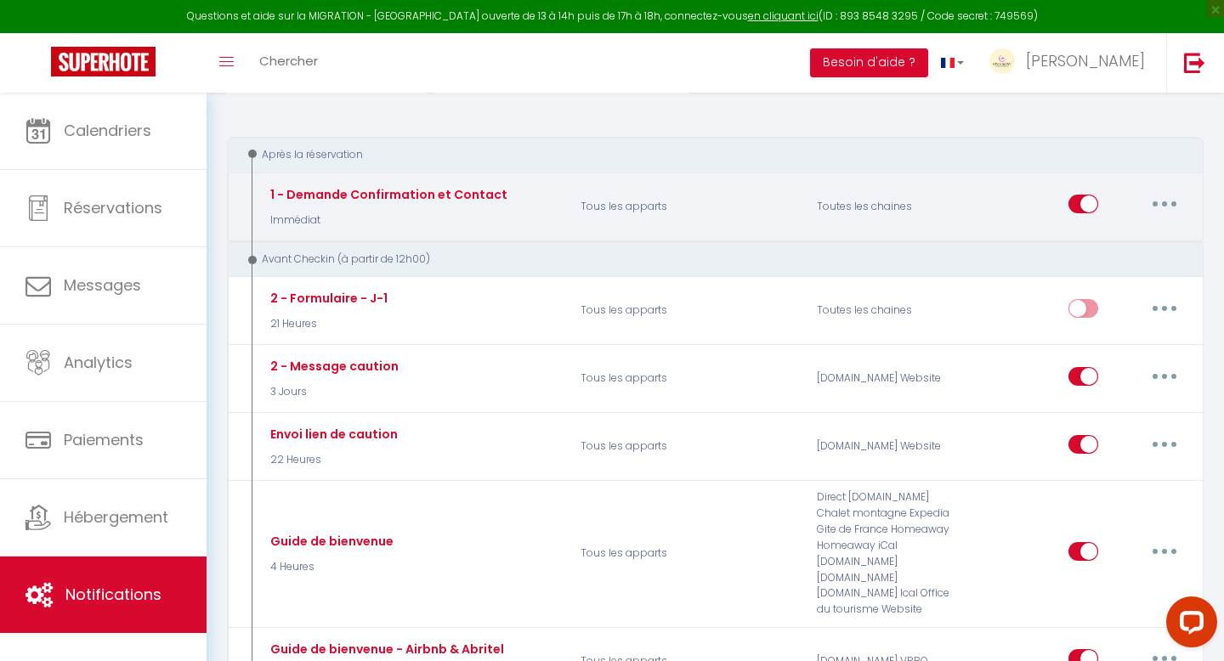
click at [1164, 210] on button "button" at bounding box center [1165, 203] width 48 height 27
click at [1118, 232] on link "Editer" at bounding box center [1121, 243] width 126 height 29
type input "1 - Demande Confirmation et Contact"
select select "Immédiat"
select select "if_booking_is_paid"
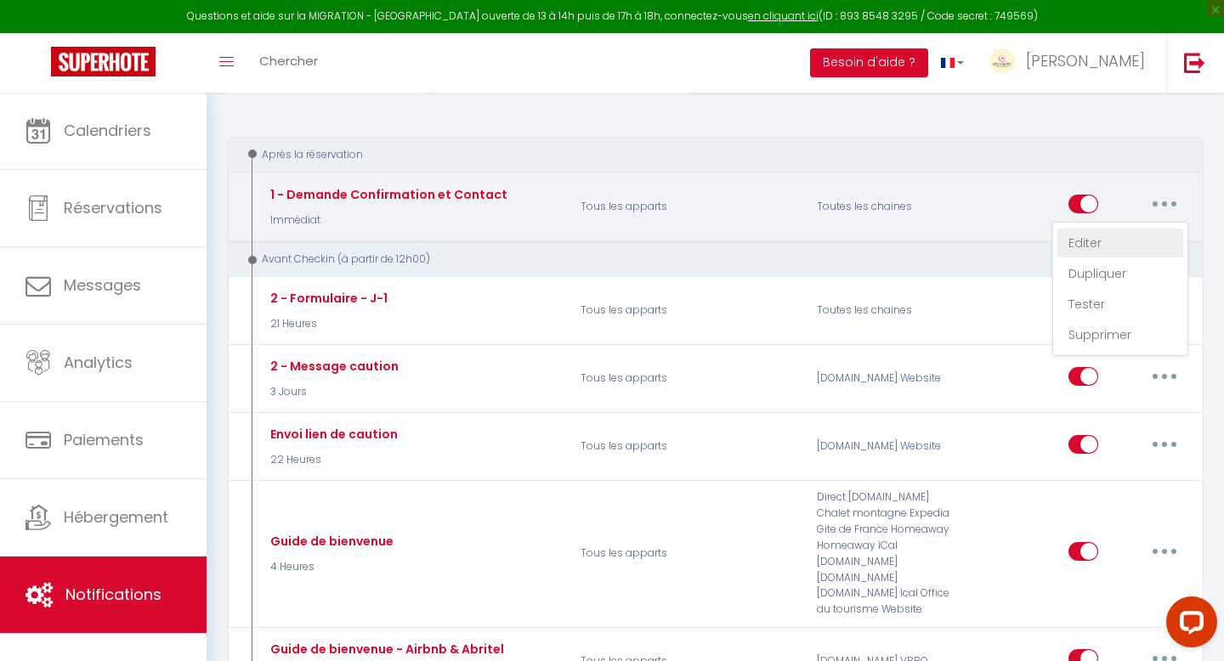
checkbox input "true"
checkbox input "false"
checkbox input "true"
radio input "true"
type input "Confirmation de réservation n°[BOOKING:ID] - [GUEST:FIRST_NAME] [GUEST:LAST_NAM…"
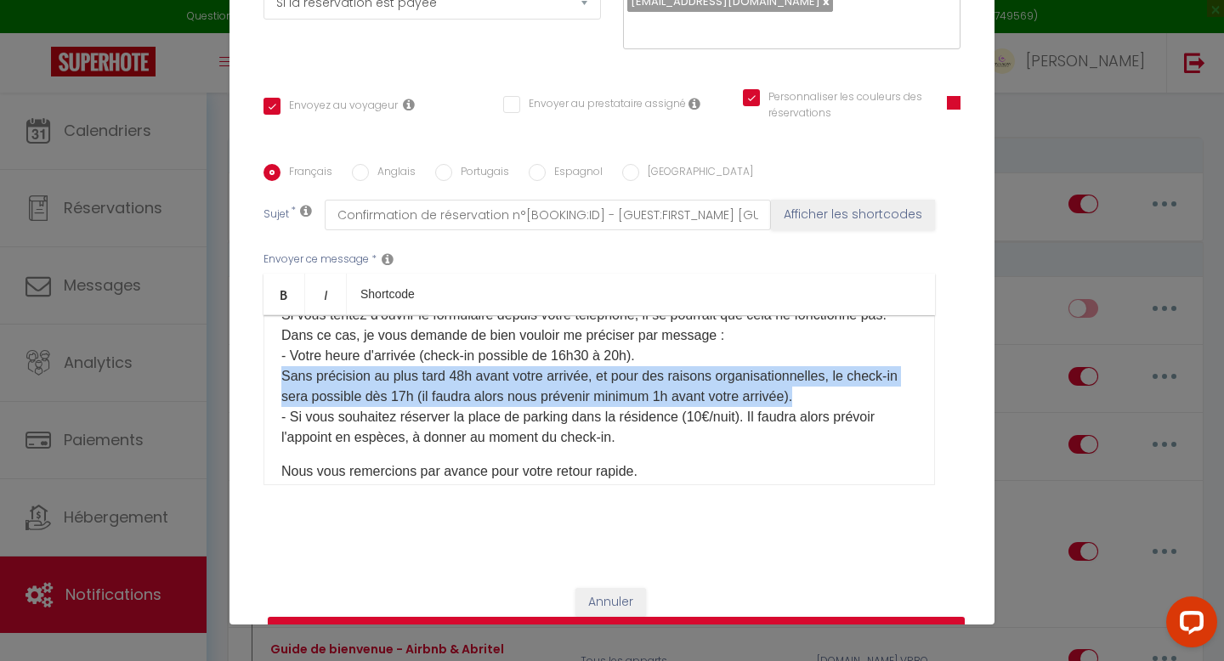
drag, startPoint x: 802, startPoint y: 373, endPoint x: 249, endPoint y: 358, distance: 552.8
click at [249, 358] on div "Titre * 1 - Demande Confirmation et Contact Pour cet hébergement Sélectionner l…" at bounding box center [612, 165] width 765 height 814
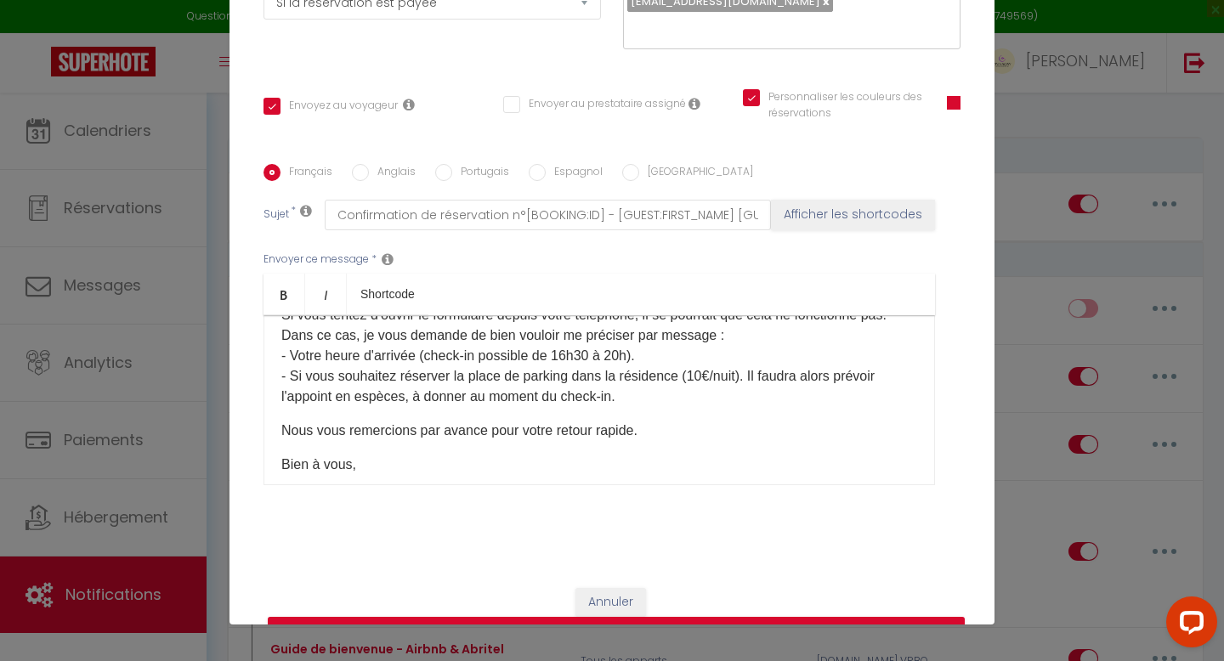
click at [359, 164] on input "Anglais" at bounding box center [360, 172] width 17 height 17
radio input "true"
checkbox input "true"
checkbox input "false"
checkbox input "true"
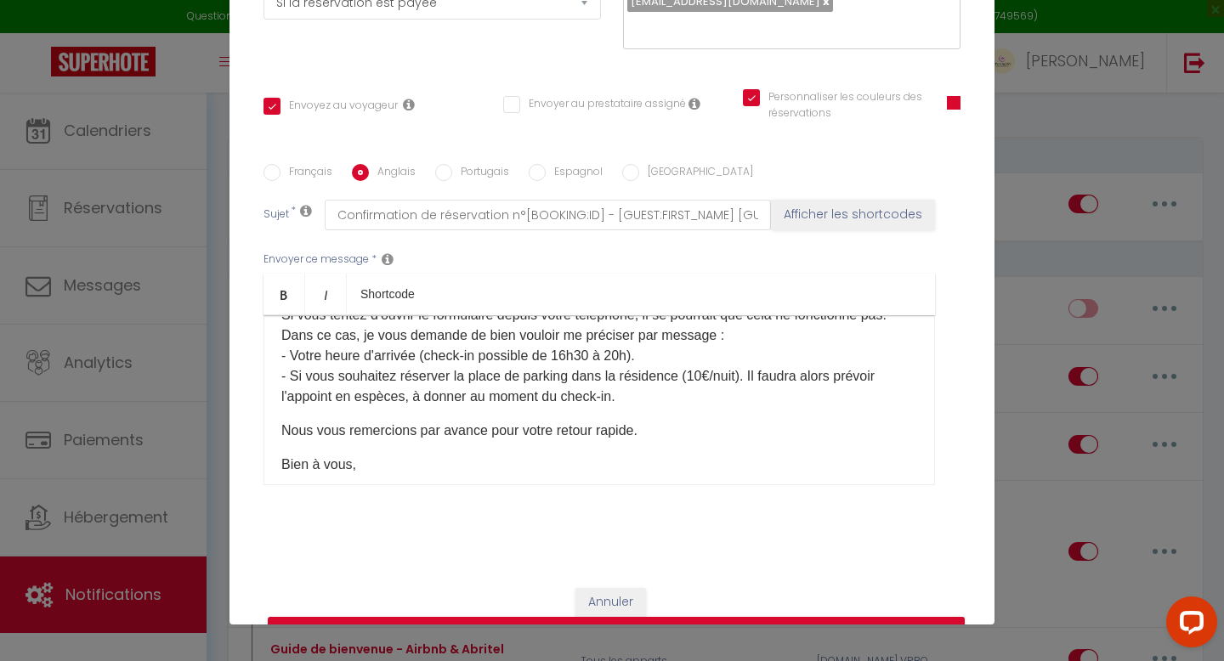
type input "Booking confirmation n°[BOOKING:ID] - [GUEST:FIRST_NAME] [GUEST:LAST_NAME] - [R…"
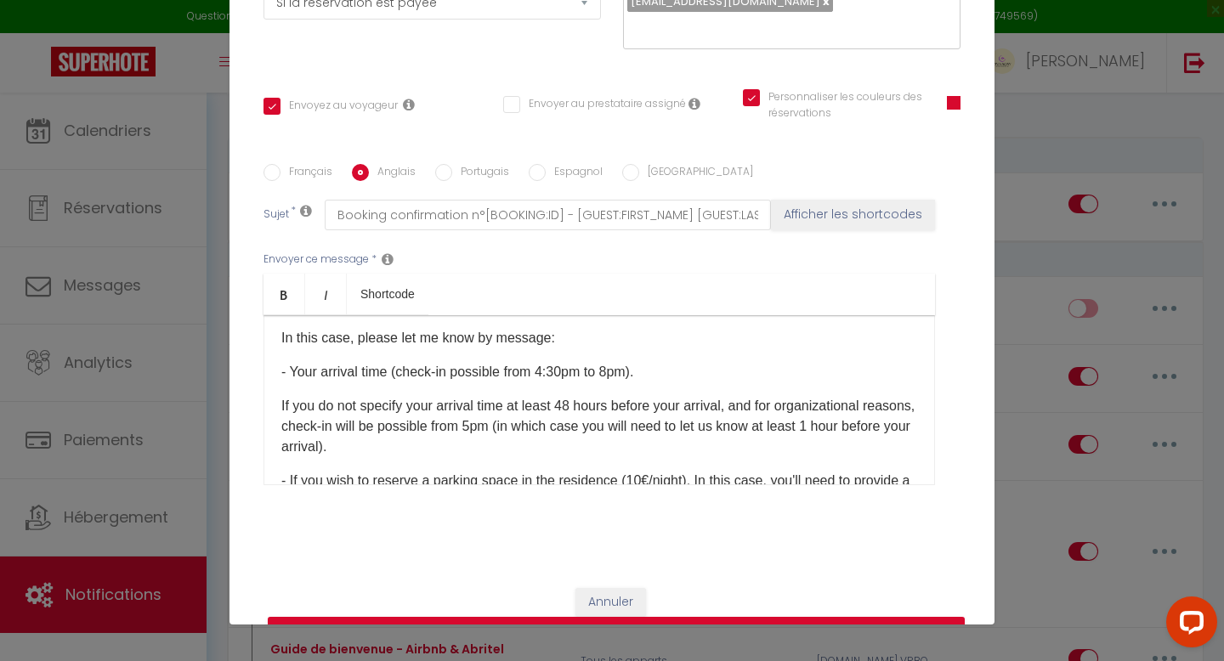
scroll to position [173, 0]
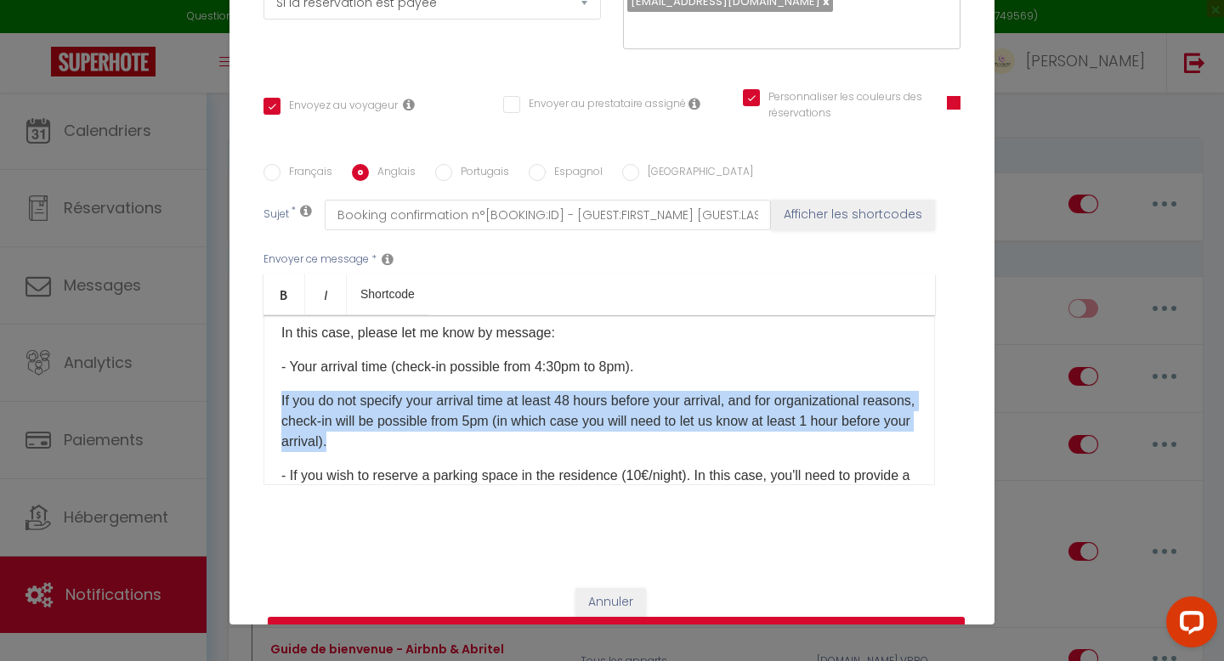
drag, startPoint x: 411, startPoint y: 422, endPoint x: 268, endPoint y: 375, distance: 151.1
click at [268, 375] on div "Hello [GUEST:FIRST_NAME], We look forward to welcoming you to Cannes.​ To help …" at bounding box center [600, 400] width 672 height 170
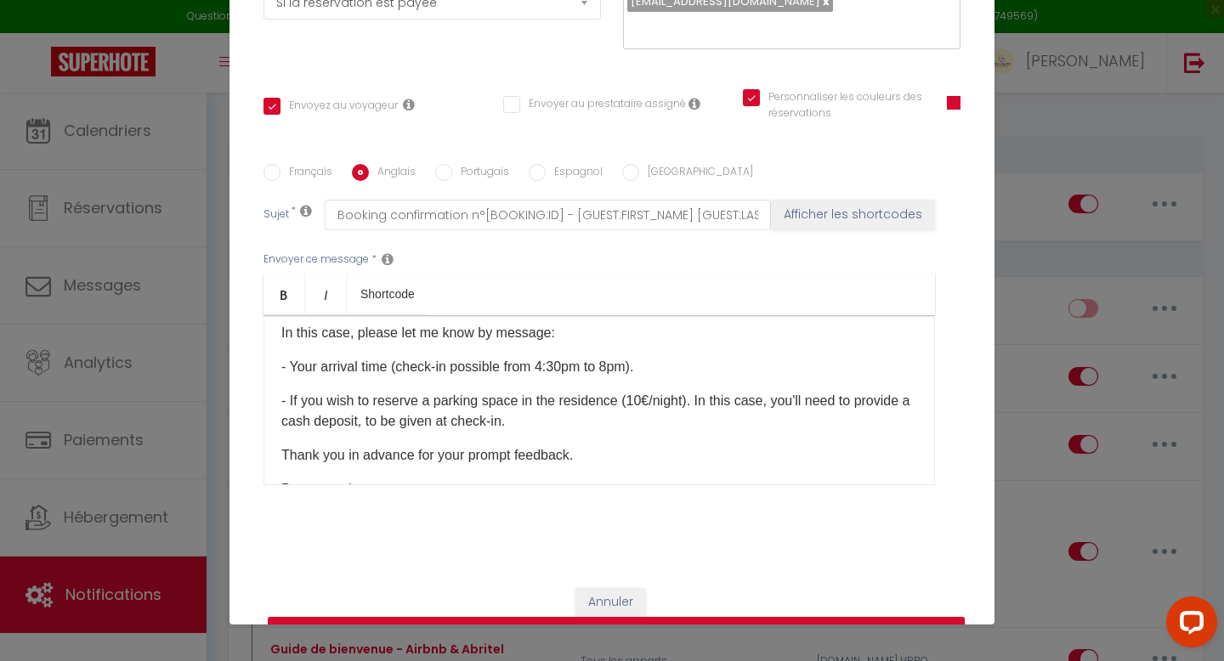
click at [440, 164] on input "Portugais" at bounding box center [443, 172] width 17 height 17
radio input "true"
checkbox input "true"
checkbox input "false"
checkbox input "true"
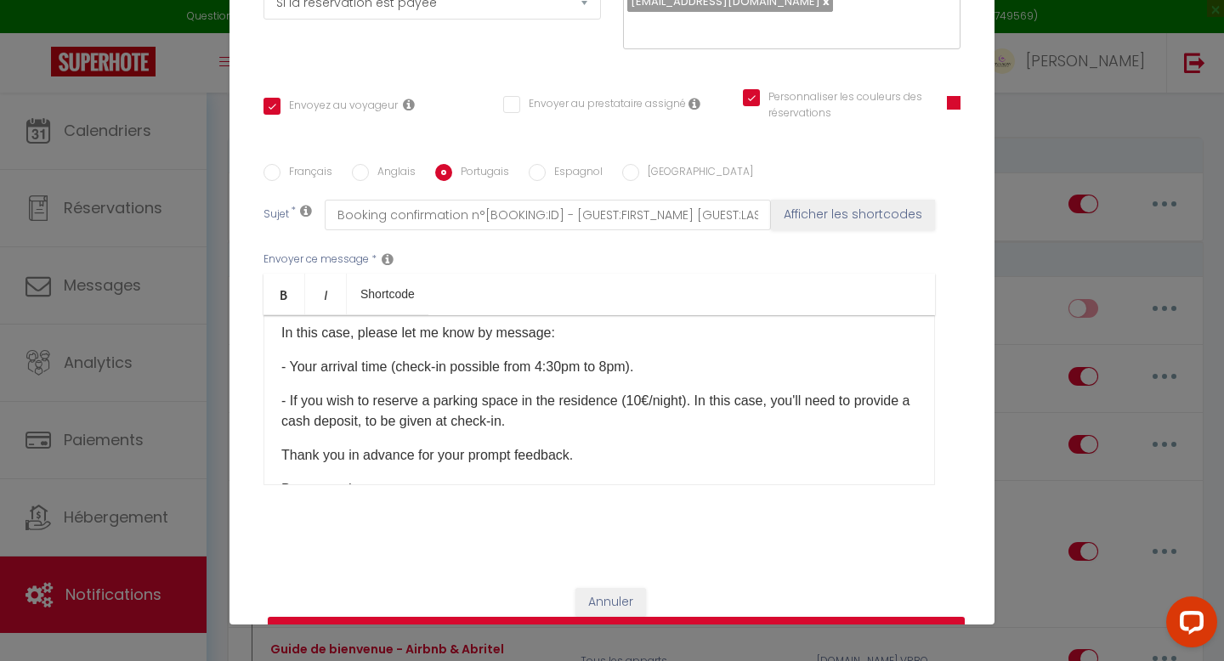
type input "Confirmação de reserva n° [BOOKING:ID] - [GUEST:FIRST_NAME] [GUEST:LAST_NAME] -…"
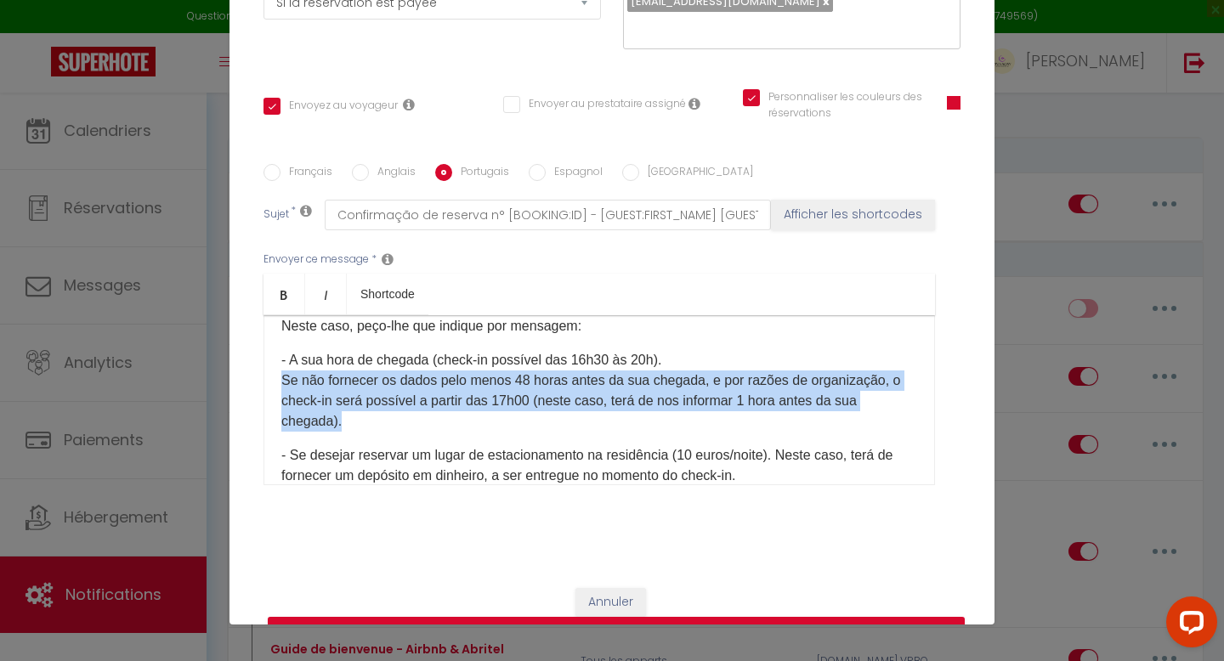
drag, startPoint x: 347, startPoint y: 403, endPoint x: 281, endPoint y: 357, distance: 80.6
click at [281, 357] on p "- A sua hora de chegada (check-in possível das 16h30 às 20h). Se não fornecer o…" at bounding box center [599, 391] width 636 height 82
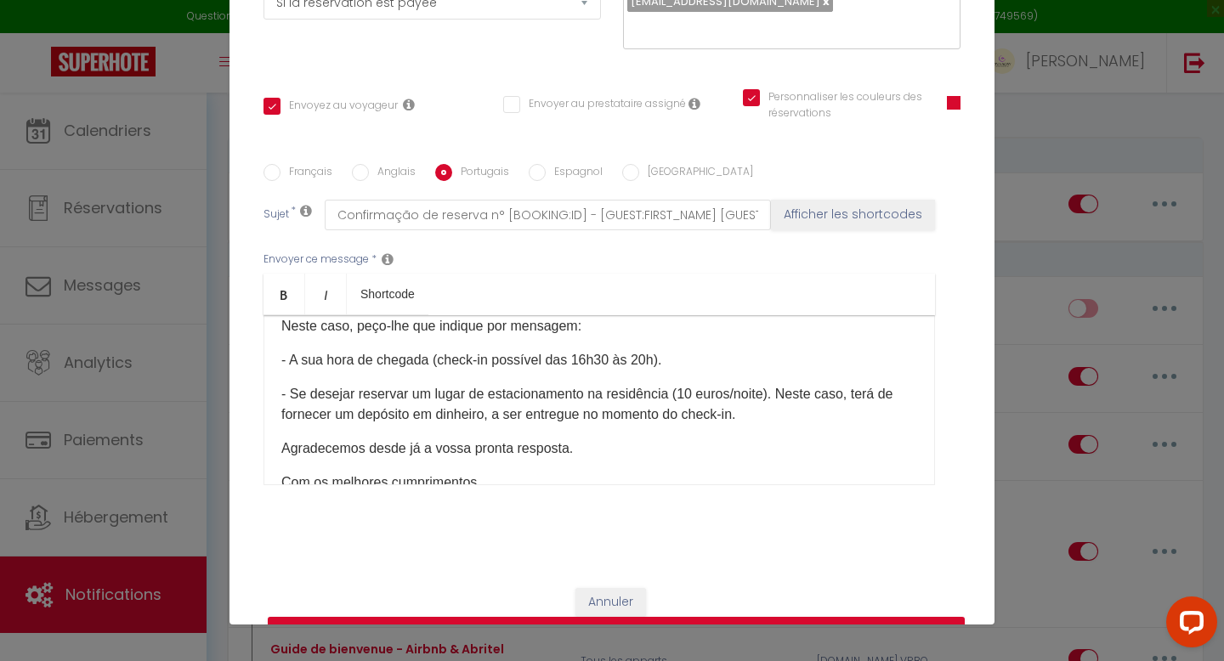
click at [536, 164] on input "Espagnol" at bounding box center [537, 172] width 17 height 17
radio input "true"
checkbox input "true"
checkbox input "false"
checkbox input "true"
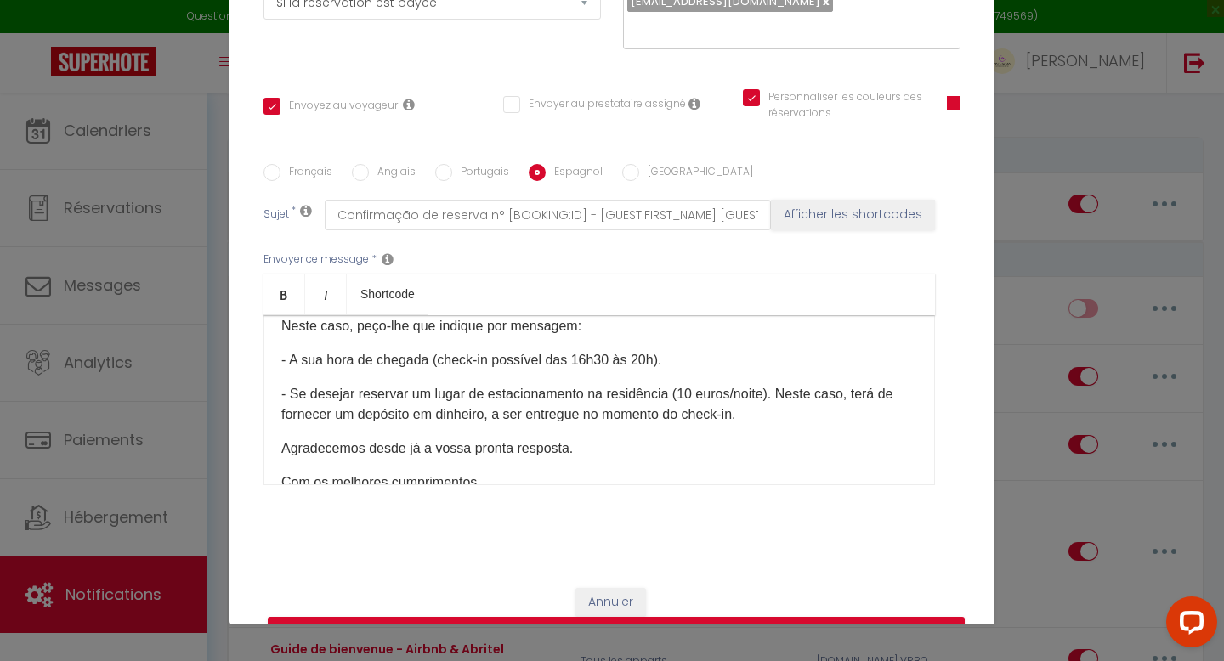
type input "Confirmación de reserva n° [BOOKING:ID] - [GUEST:FIRST_NAME] [GUEST:LAST_NAME] …"
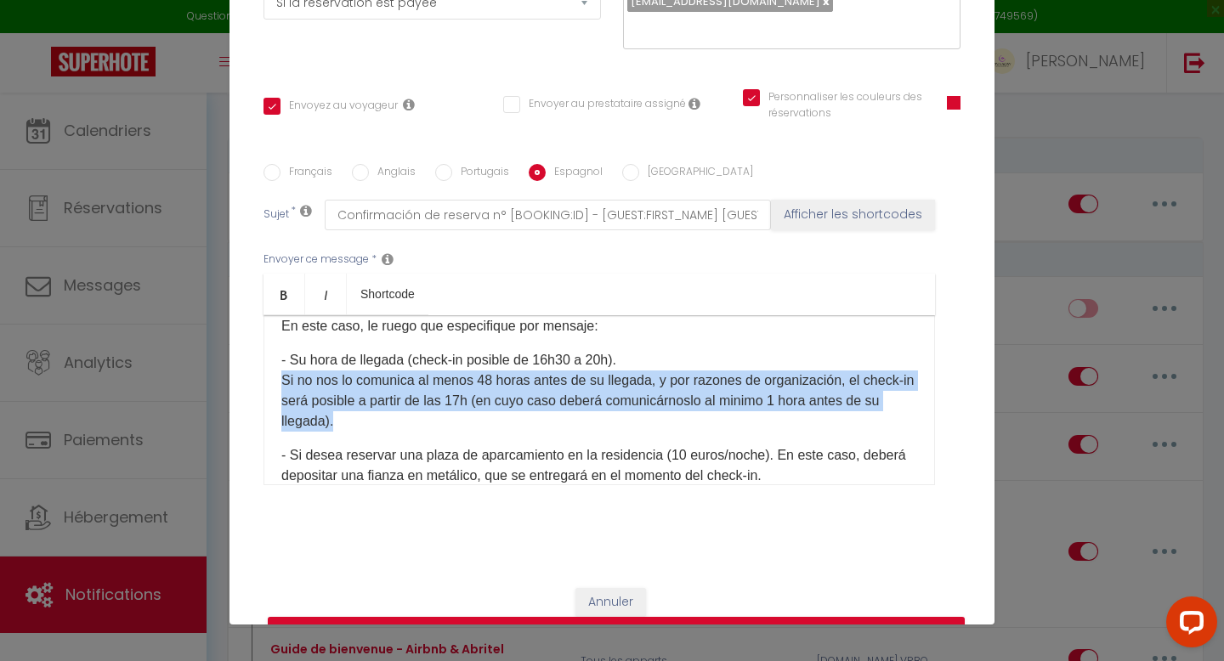
drag, startPoint x: 343, startPoint y: 404, endPoint x: 277, endPoint y: 362, distance: 78.3
click at [277, 362] on div "Hola [GUEST:FIRST_NAME​], Esperamos darle la bienvenida a [GEOGRAPHIC_DATA] en …" at bounding box center [600, 400] width 672 height 170
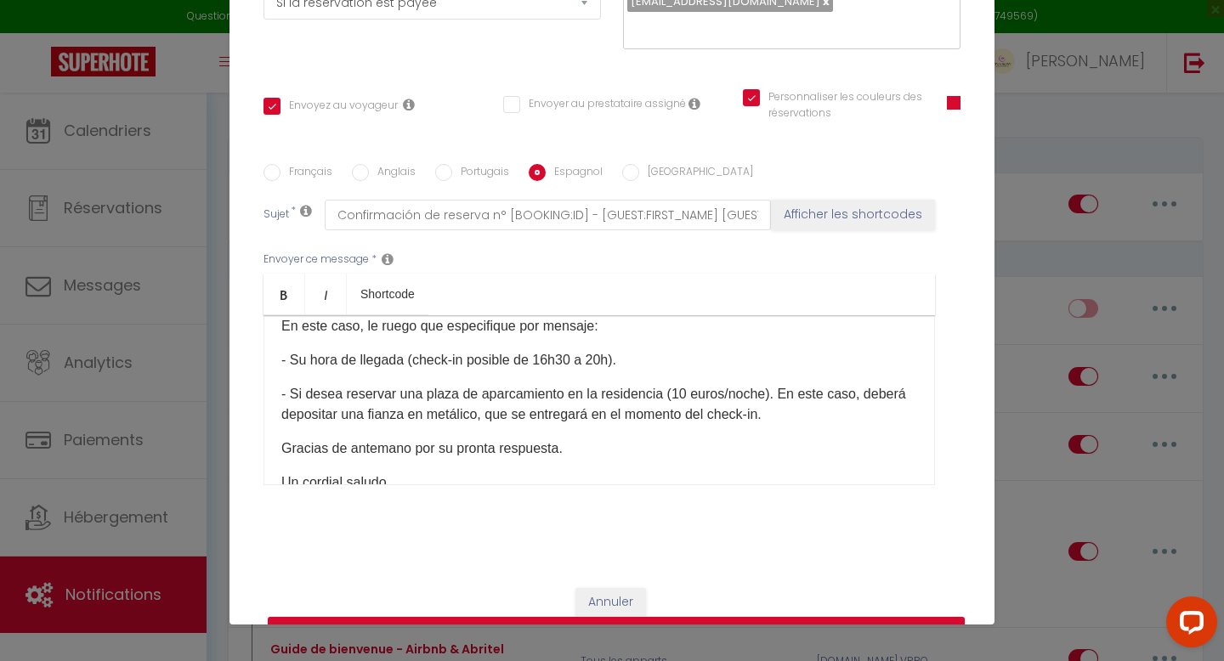
click at [628, 164] on input "[GEOGRAPHIC_DATA]" at bounding box center [630, 172] width 17 height 17
radio input "true"
checkbox input "true"
checkbox input "false"
checkbox input "true"
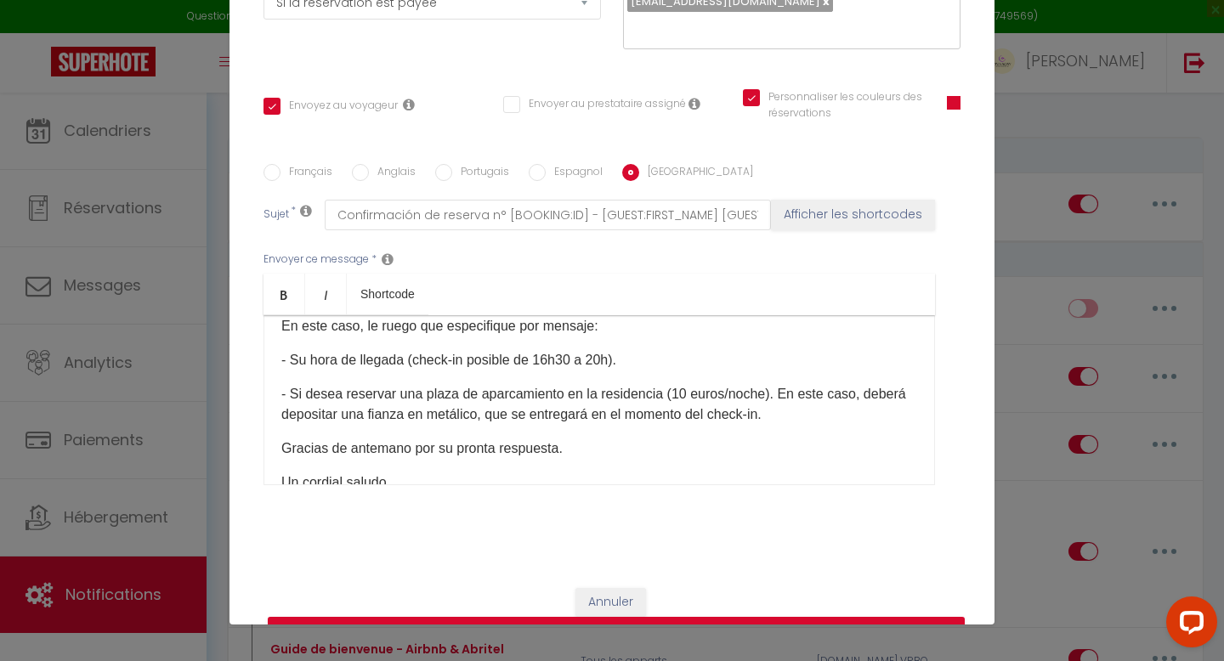
type input "Conferma di prenotazione n° [BOOKING:ID] - [GUEST:FIRST_NAME] [GUEST:LAST_NAME]…"
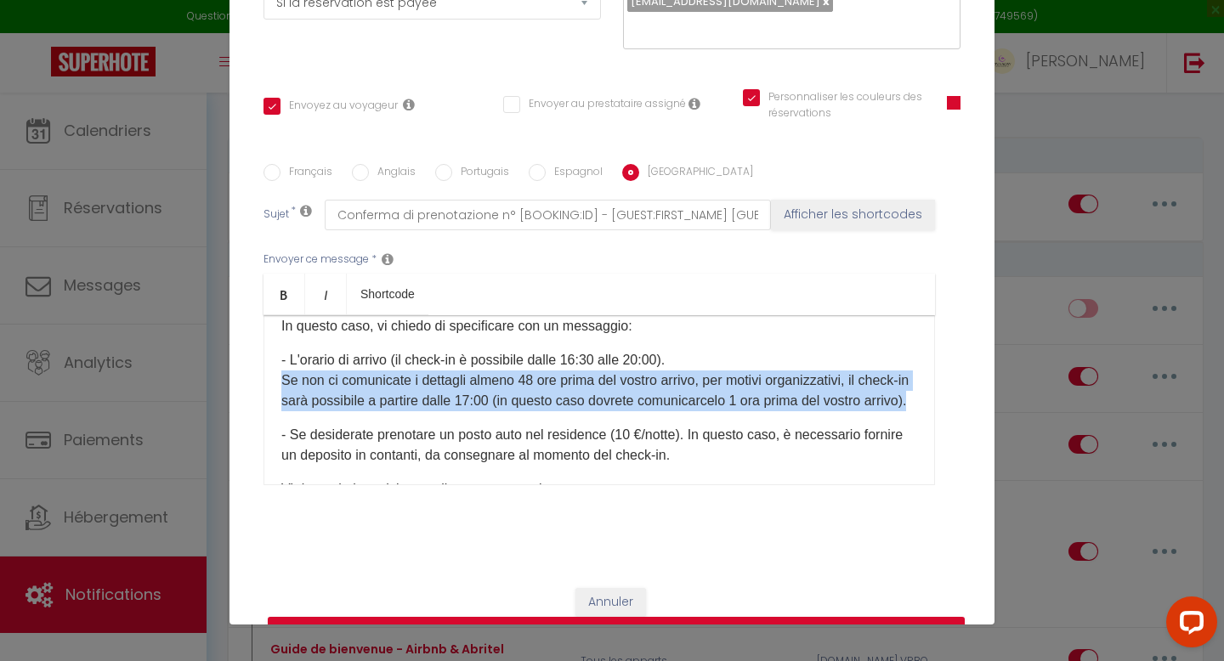
drag, startPoint x: 371, startPoint y: 400, endPoint x: 258, endPoint y: 364, distance: 118.6
click at [258, 364] on div "Titre * 1 - Demande Confirmation et Contact Pour cet hébergement Sélectionner l…" at bounding box center [612, 165] width 765 height 814
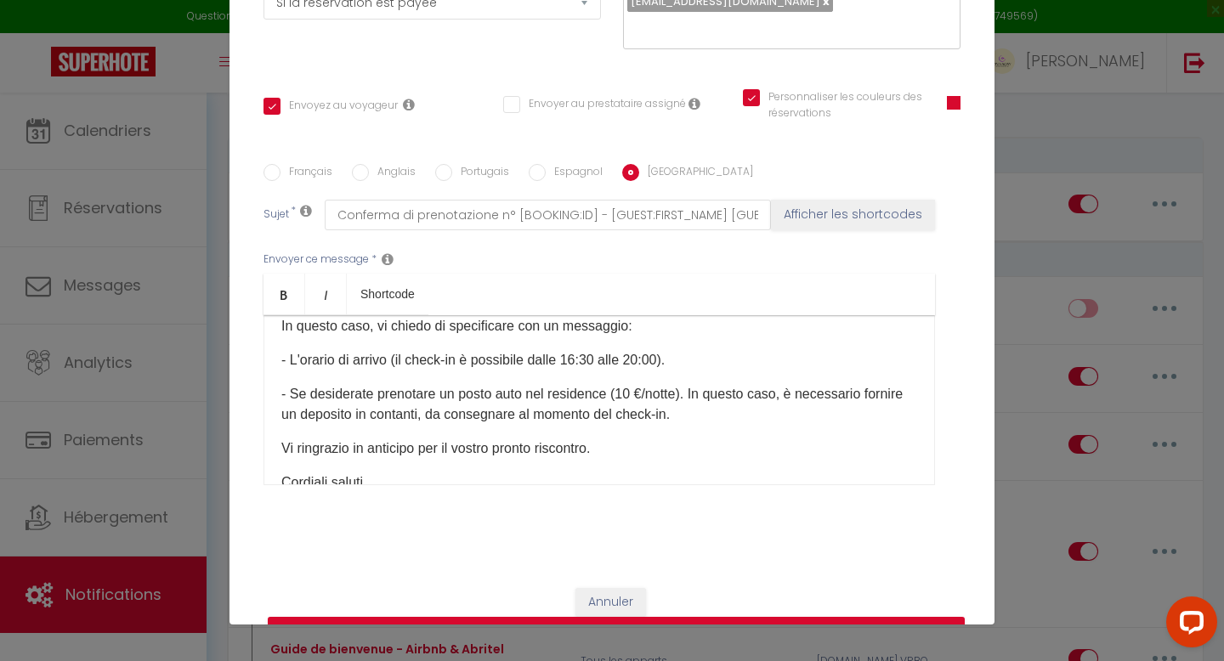
click at [275, 164] on input "Français" at bounding box center [272, 172] width 17 height 17
radio input "true"
checkbox input "true"
checkbox input "false"
checkbox input "true"
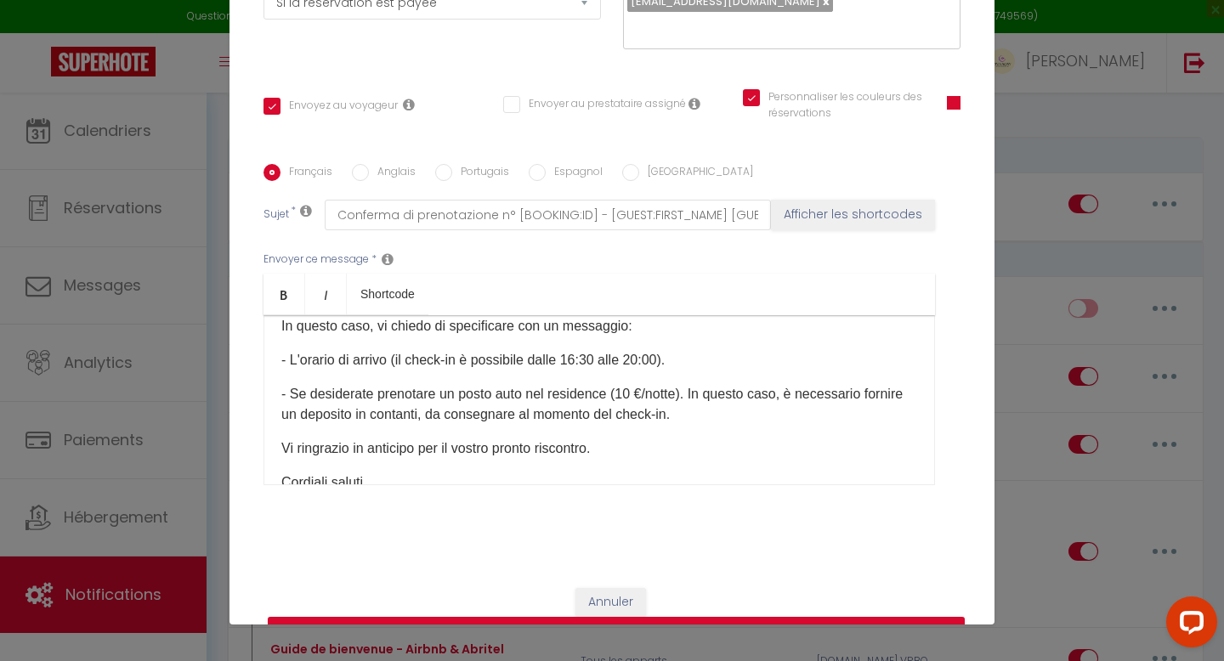
type input "Confirmation de réservation n°[BOOKING:ID] - [GUEST:FIRST_NAME] [GUEST:LAST_NAM…"
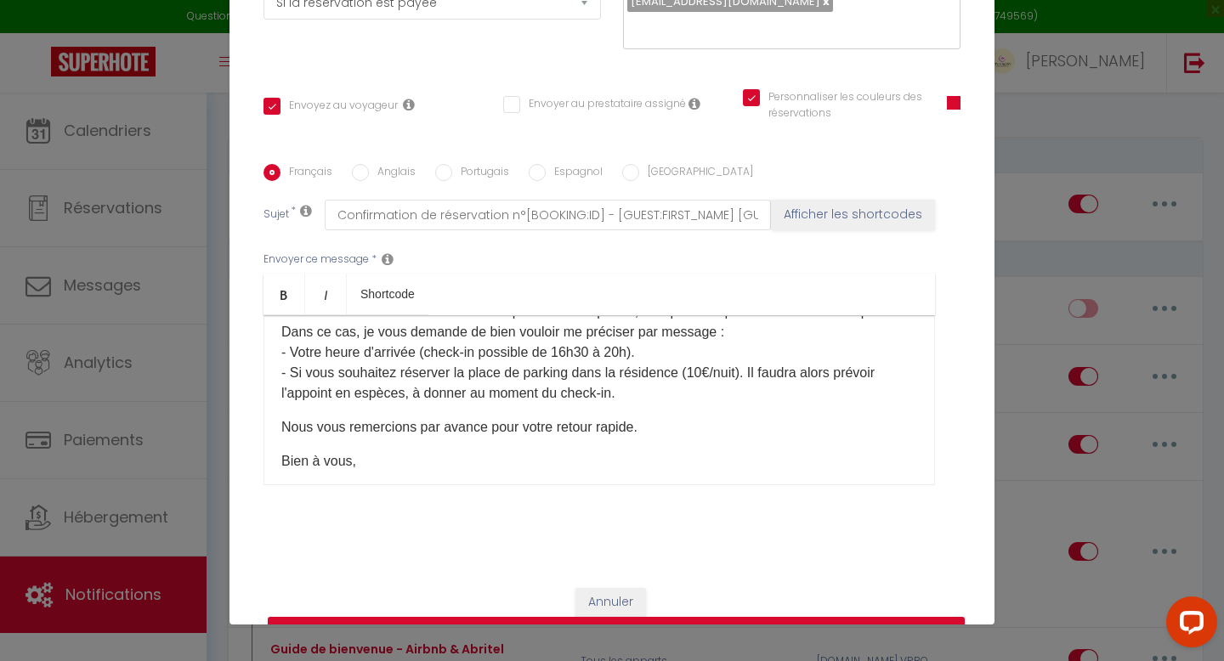
scroll to position [216, 0]
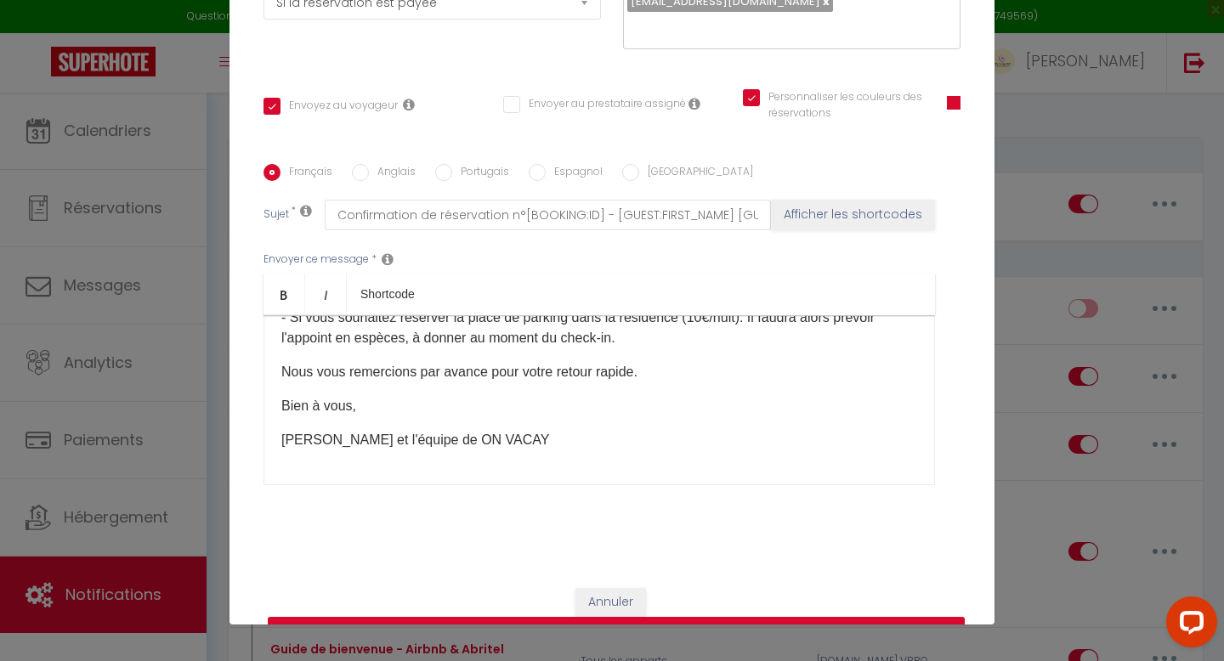
click at [567, 617] on button "Mettre à jour" at bounding box center [616, 633] width 697 height 32
checkbox input "true"
checkbox input "false"
checkbox input "true"
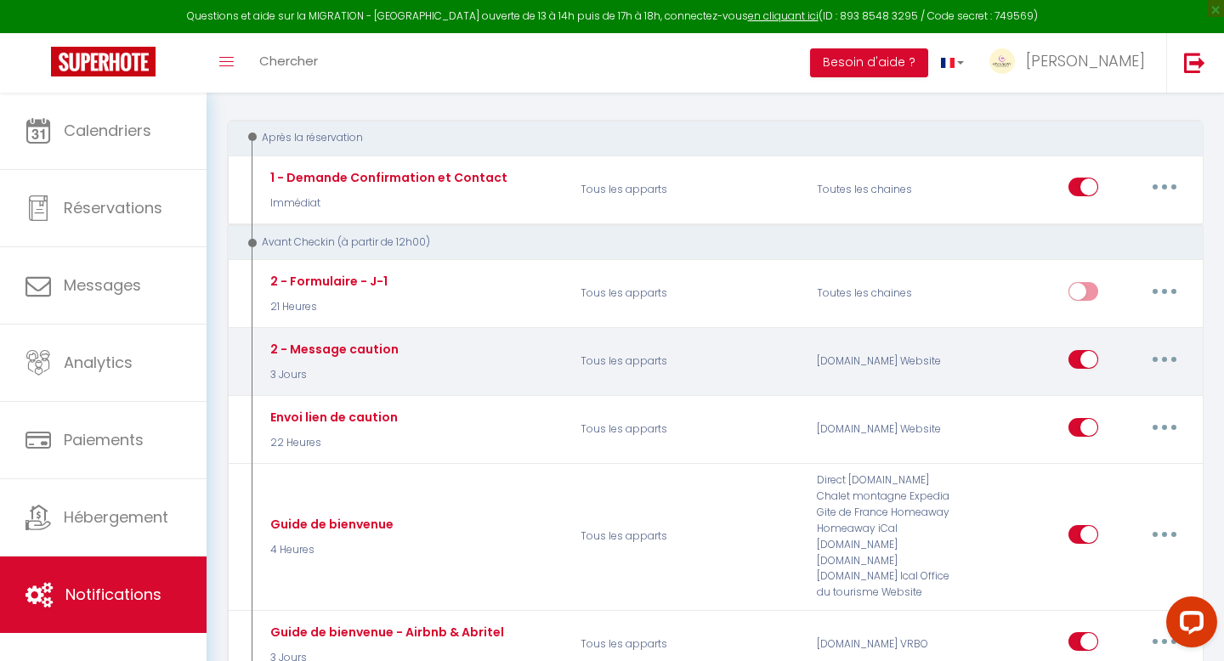
scroll to position [168, 0]
